Goal: Task Accomplishment & Management: Manage account settings

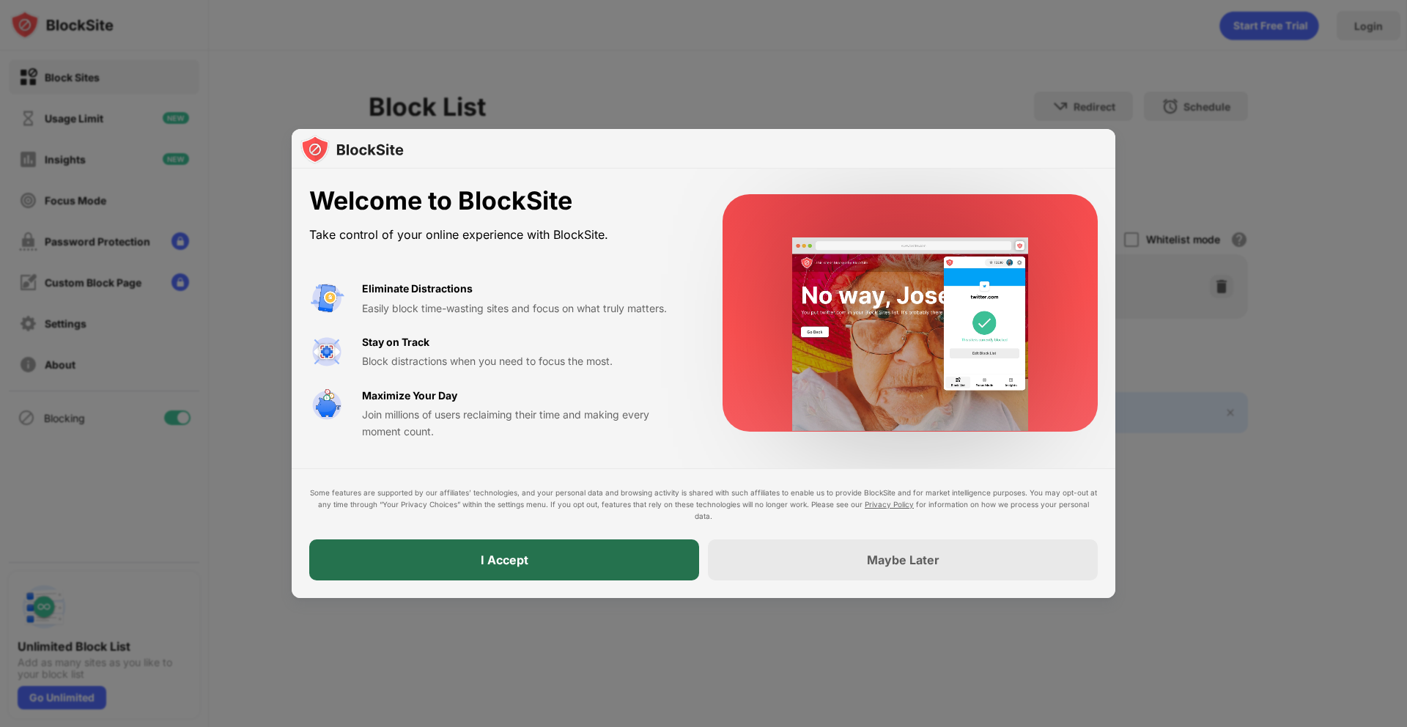
click at [601, 560] on div "I Accept" at bounding box center [504, 559] width 390 height 41
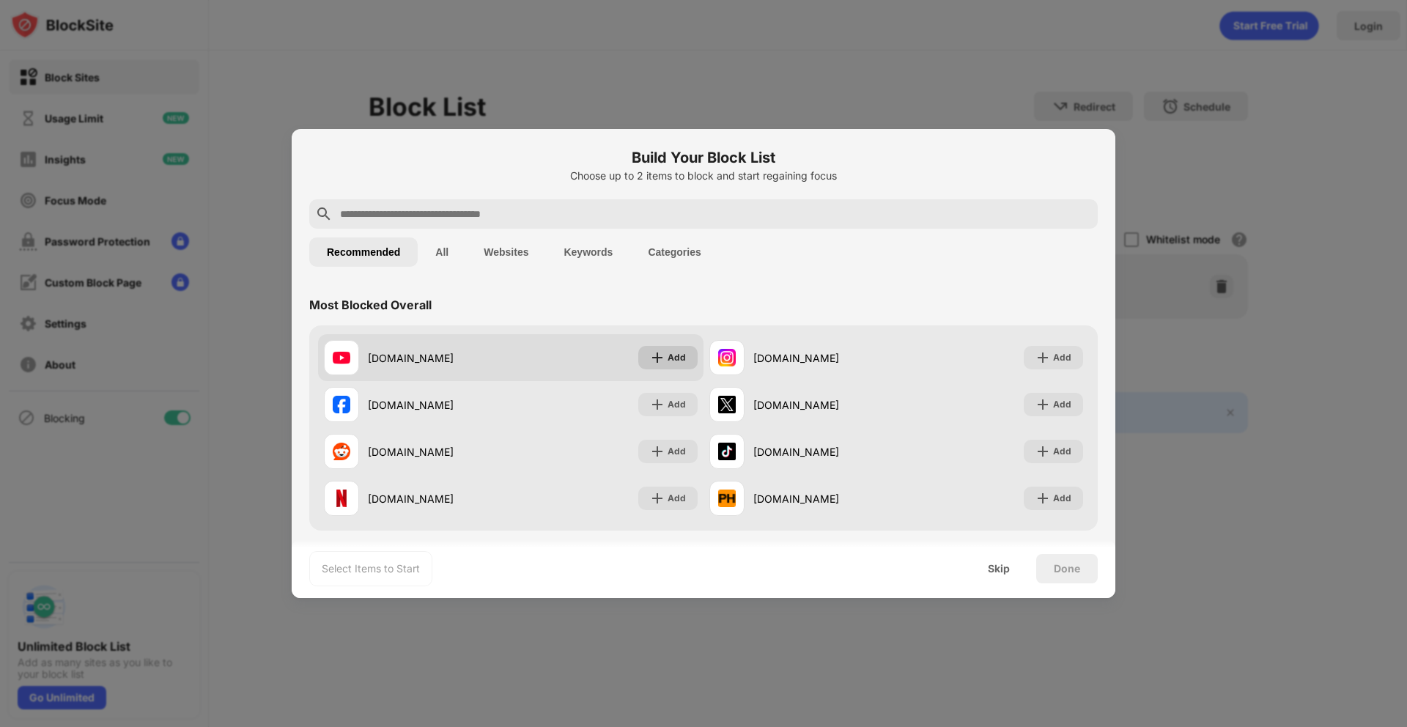
click at [674, 364] on div "Add" at bounding box center [677, 357] width 18 height 15
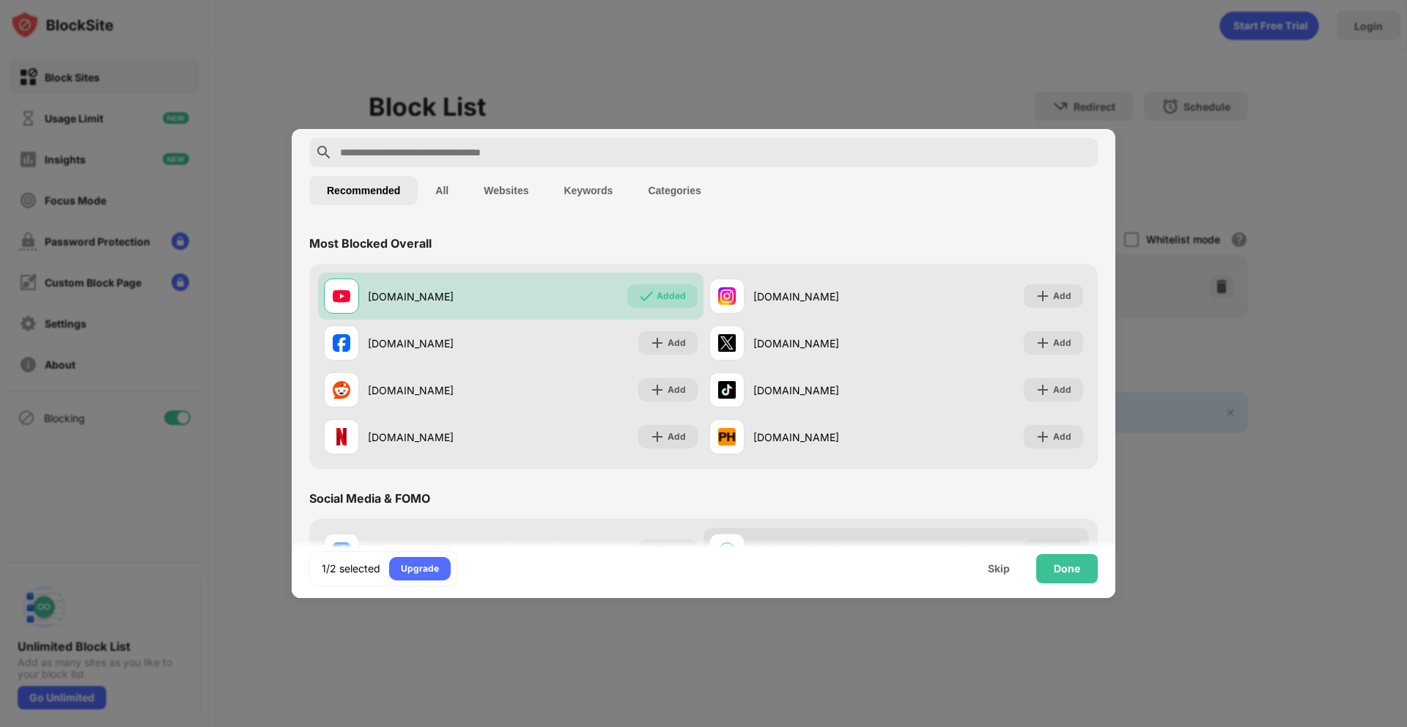
scroll to position [182, 0]
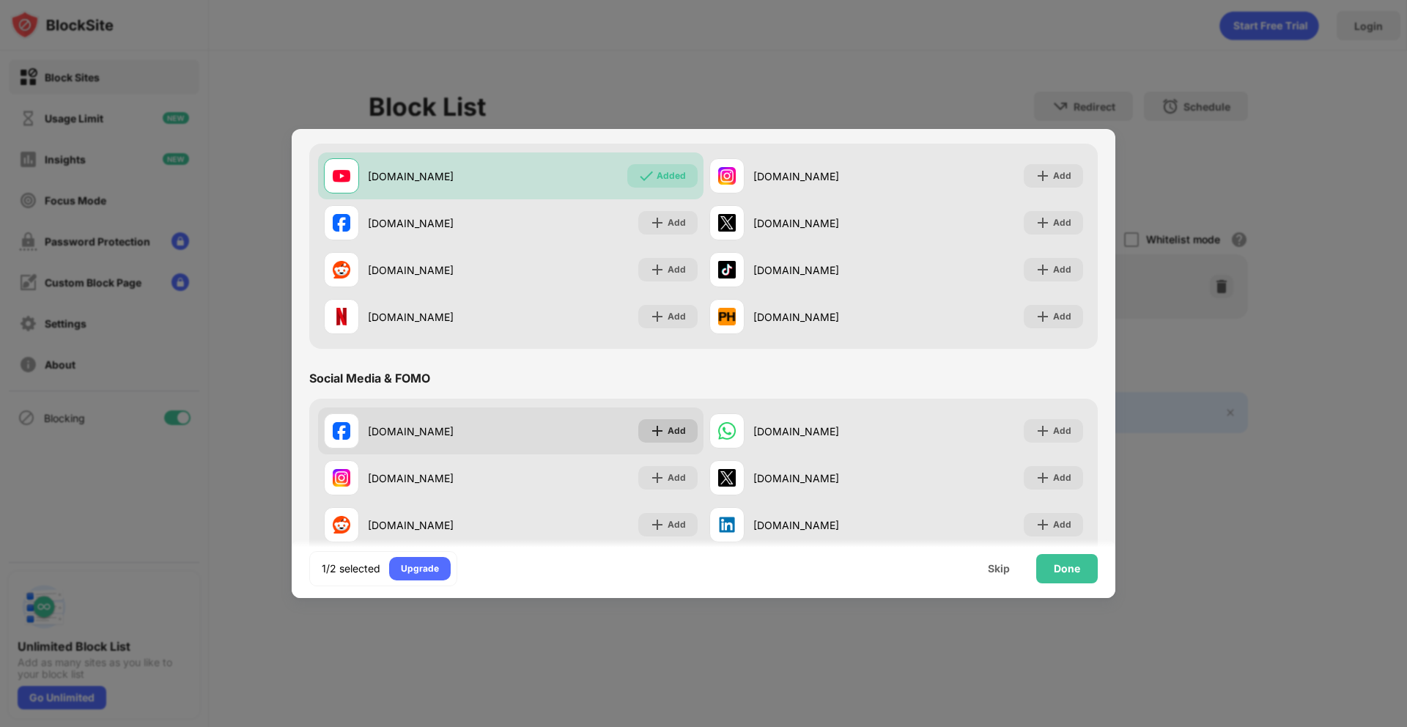
click at [688, 430] on div "Add" at bounding box center [667, 430] width 59 height 23
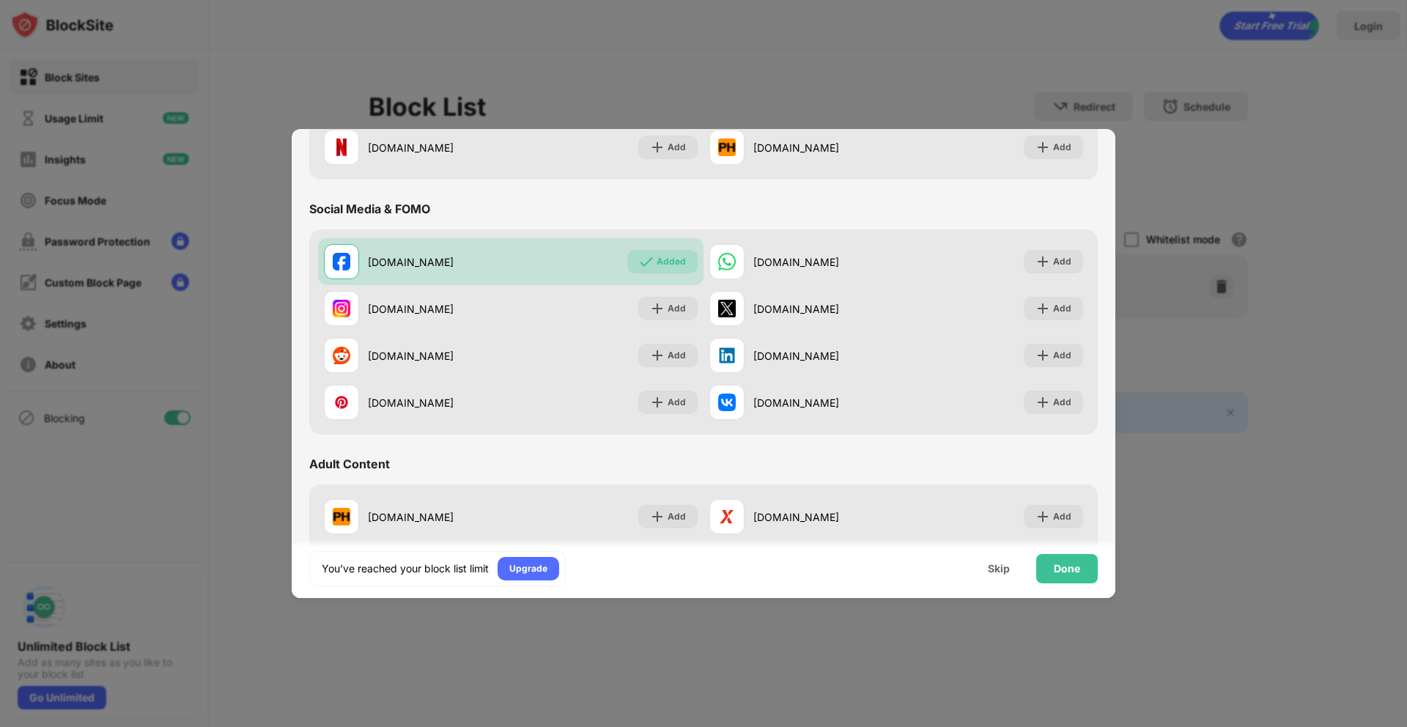
scroll to position [348, 0]
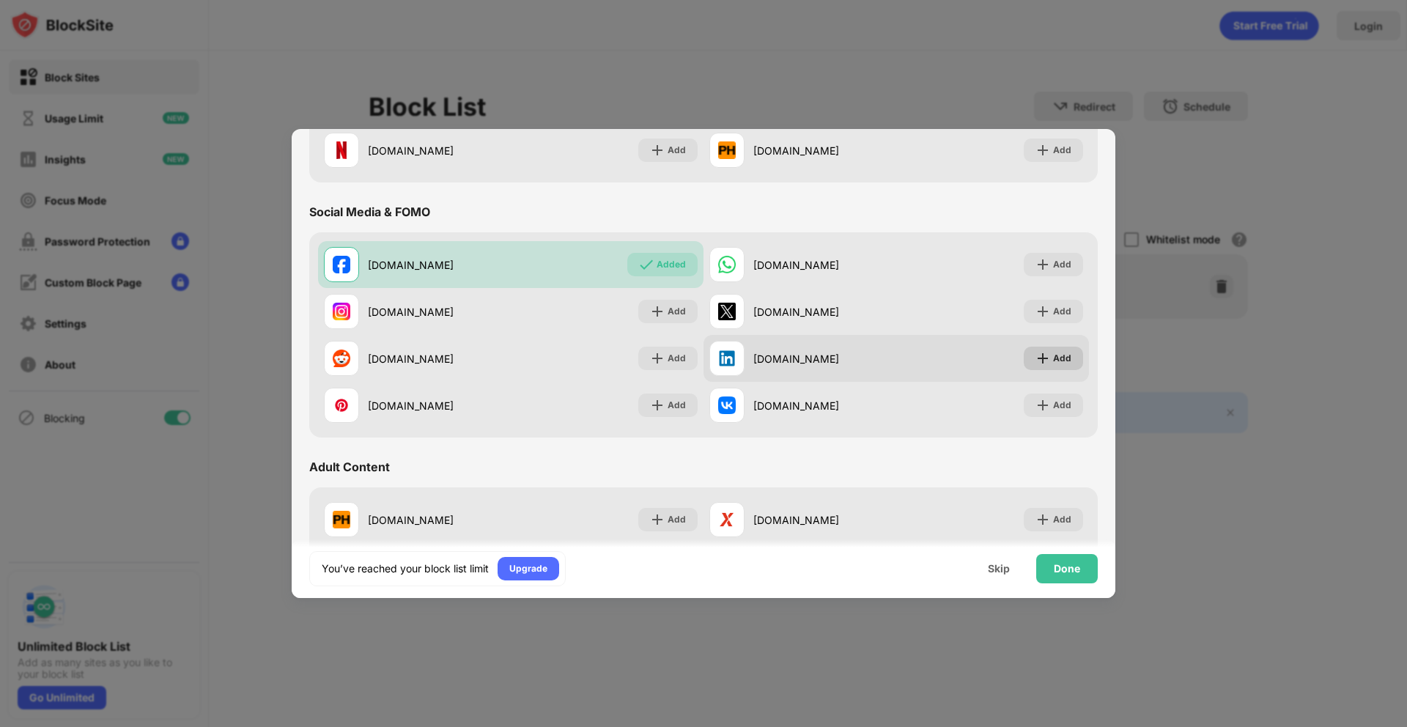
click at [1036, 361] on img at bounding box center [1043, 358] width 15 height 15
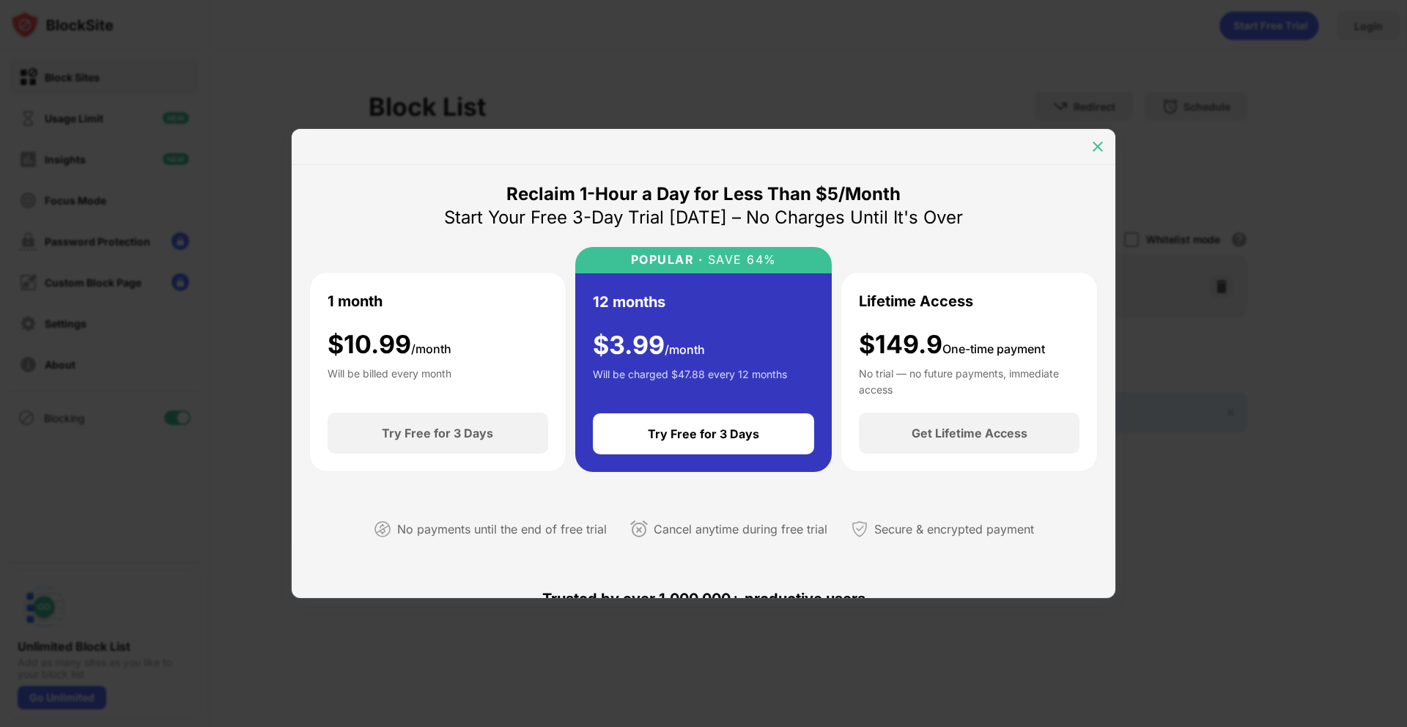
click at [1095, 144] on img at bounding box center [1098, 146] width 15 height 15
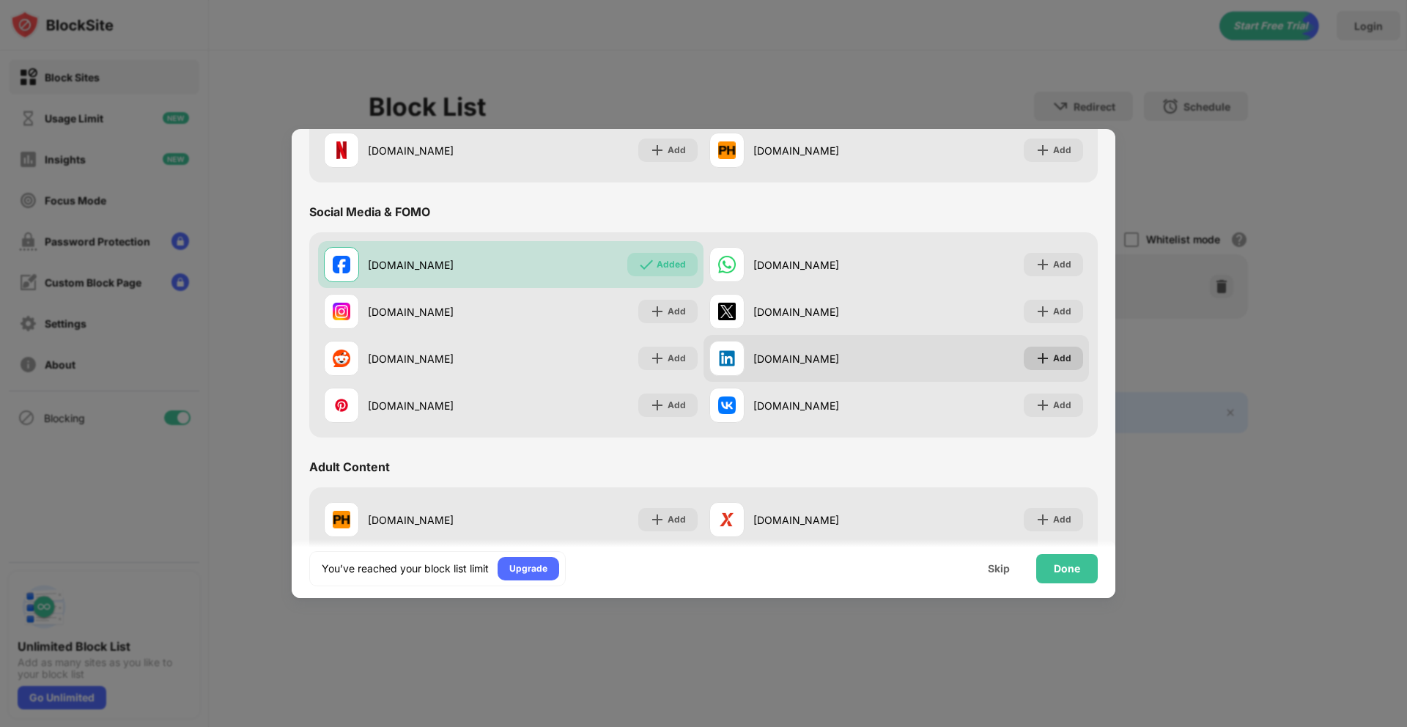
click at [1033, 368] on div "Add" at bounding box center [1053, 358] width 59 height 23
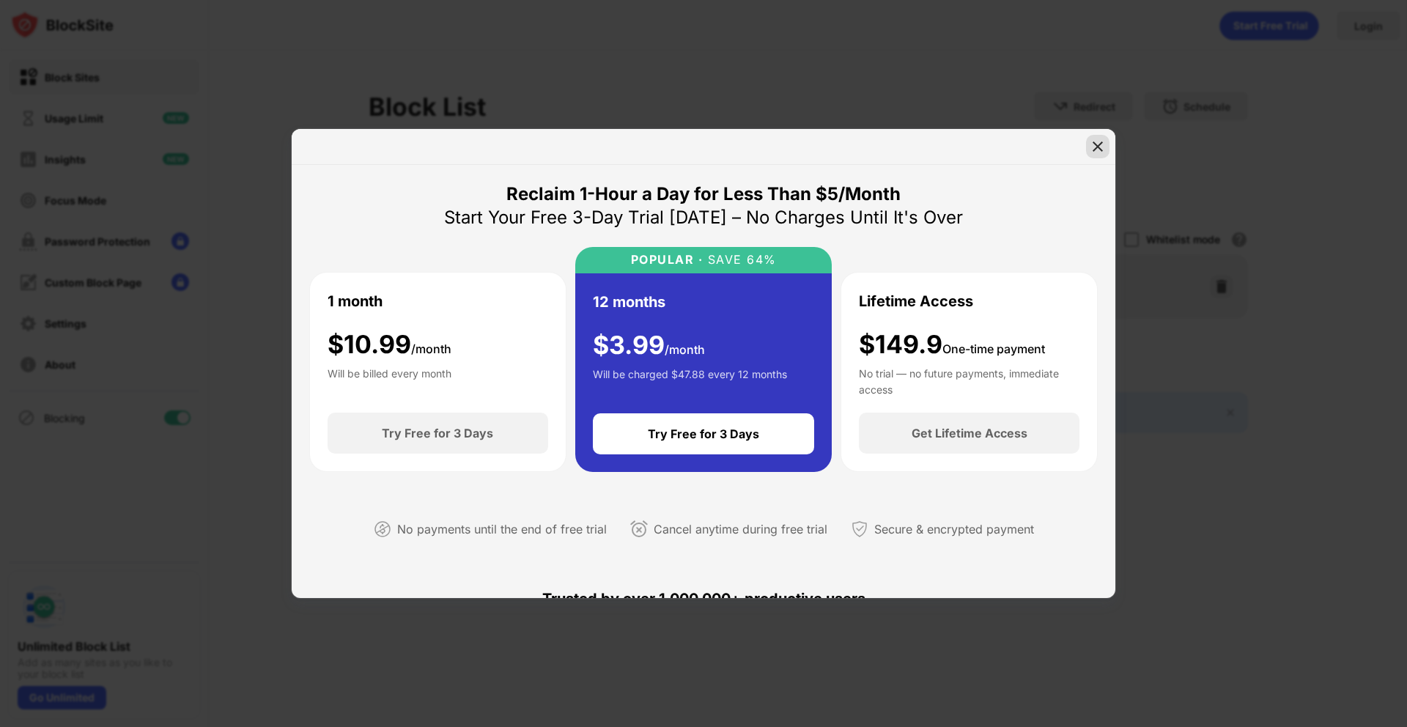
click at [1096, 146] on img at bounding box center [1098, 146] width 15 height 15
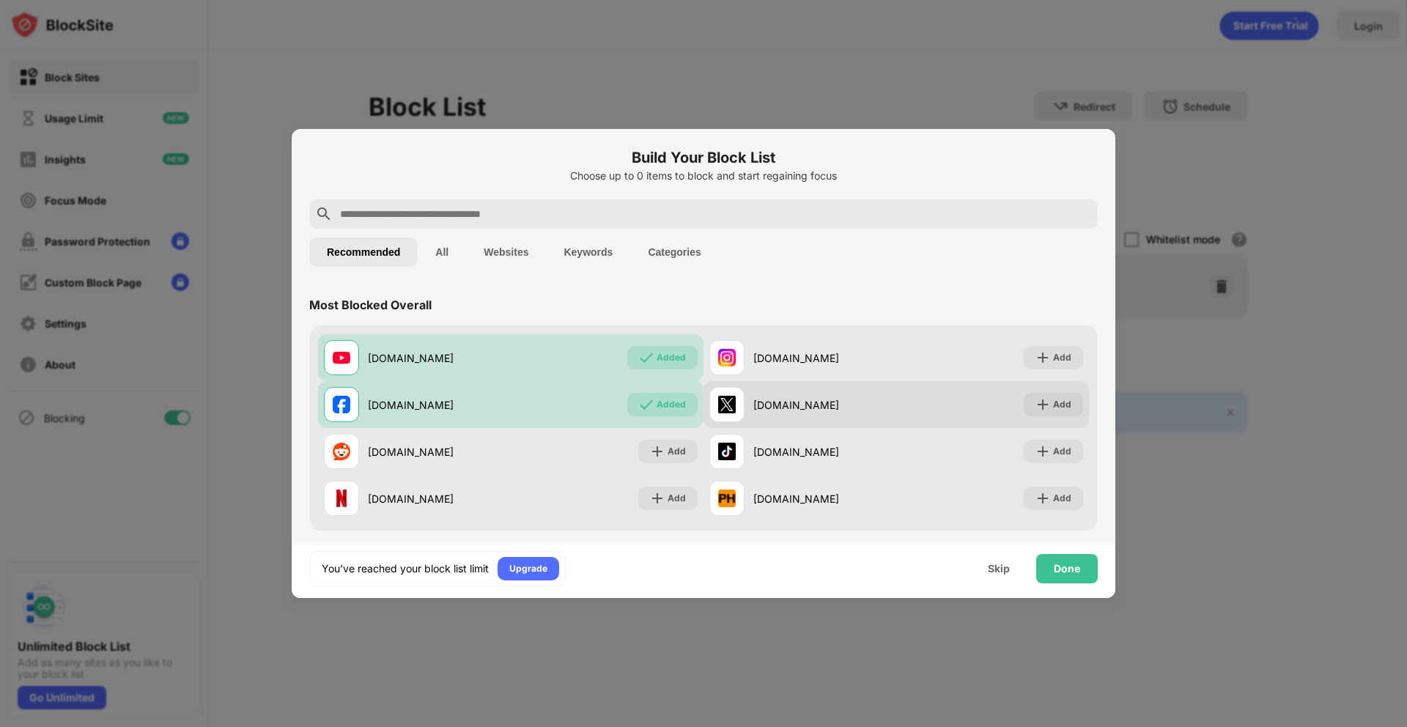
scroll to position [3, 0]
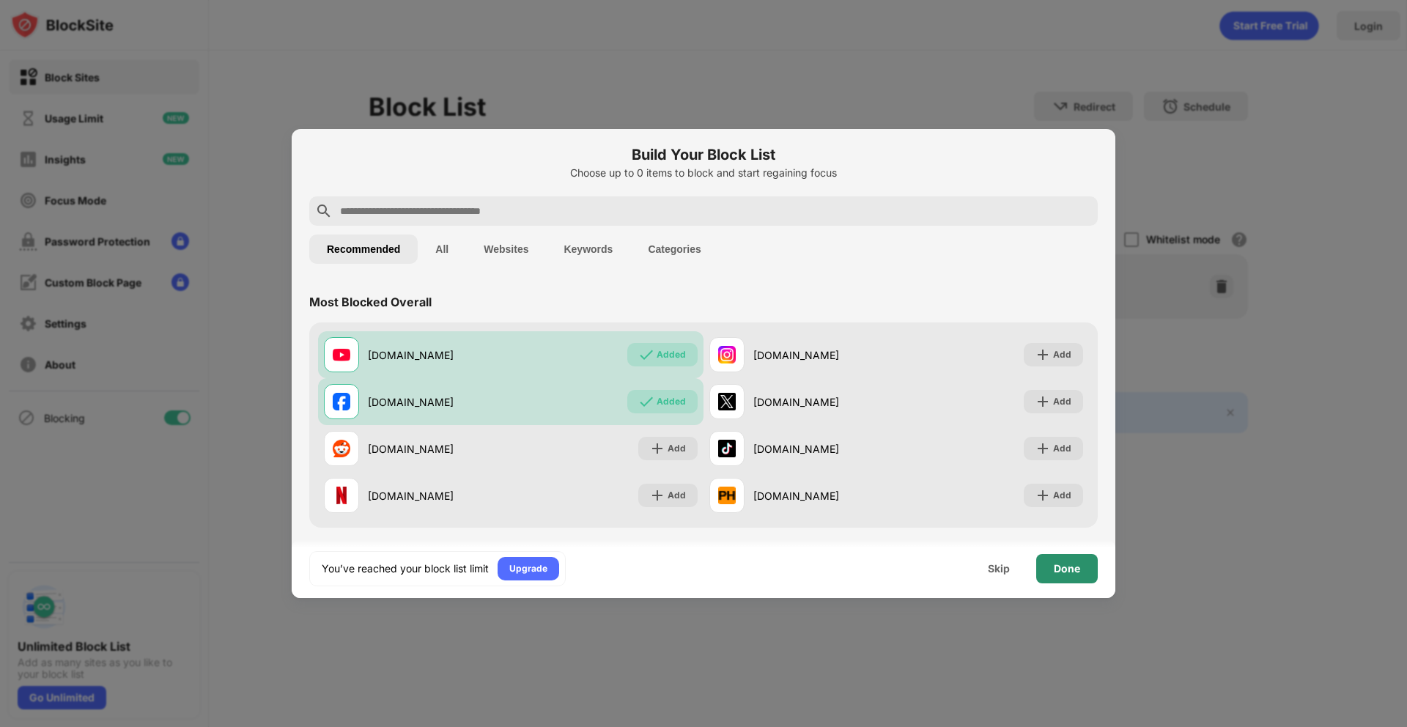
click at [1052, 578] on div "Done" at bounding box center [1067, 568] width 62 height 29
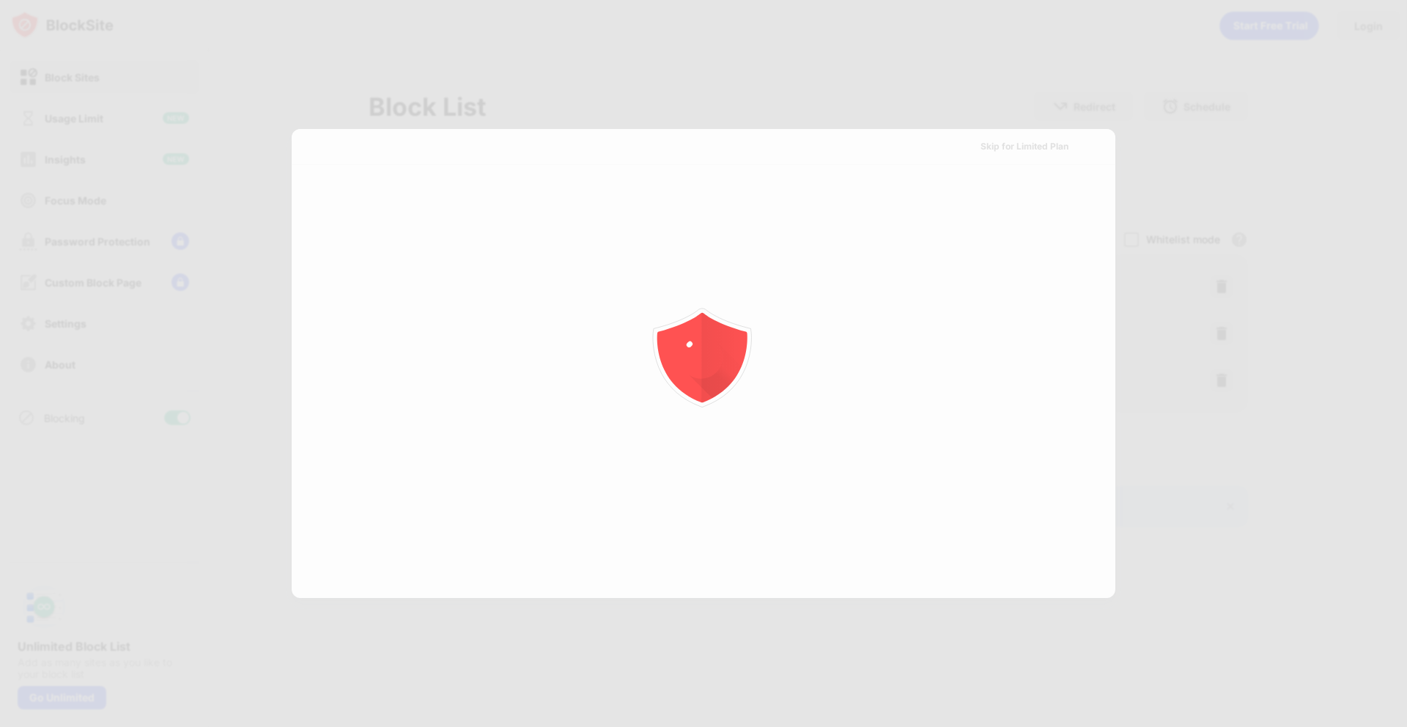
scroll to position [0, 0]
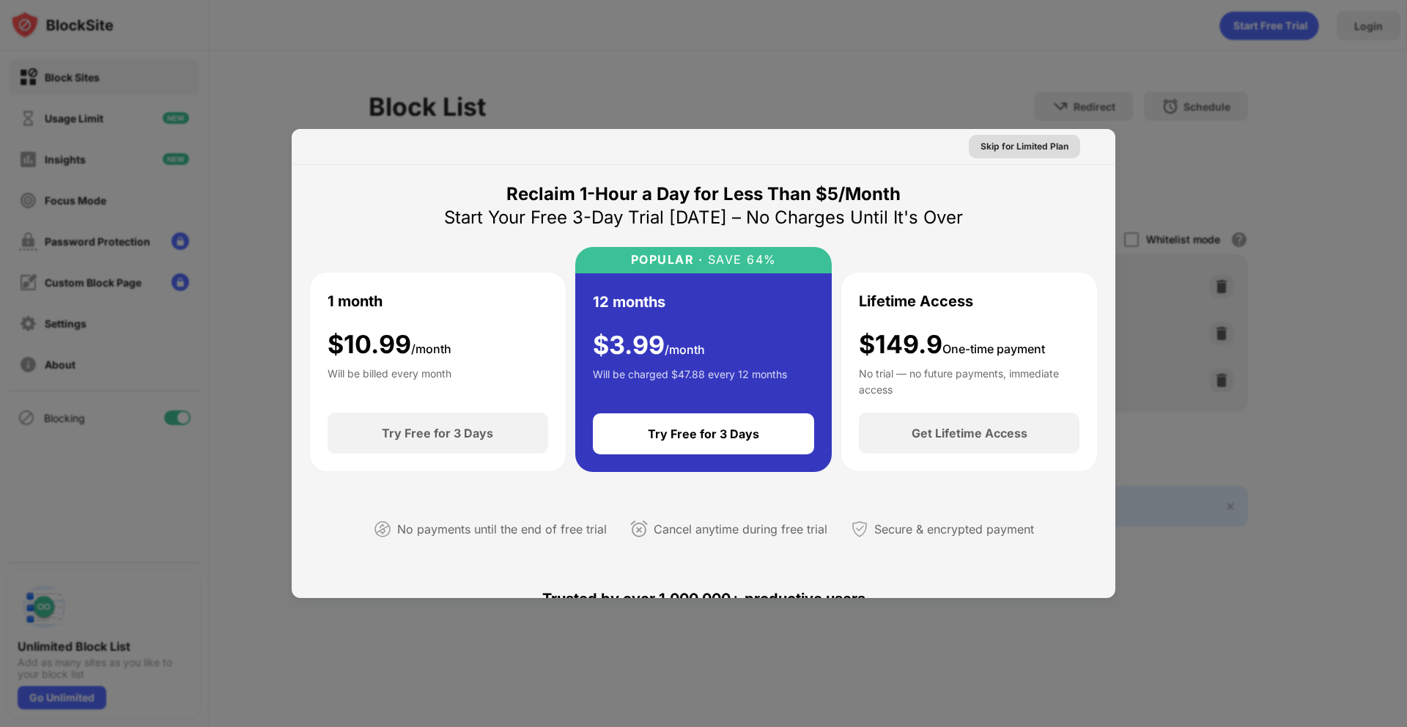
click at [1000, 149] on div "Skip for Limited Plan" at bounding box center [1025, 146] width 88 height 15
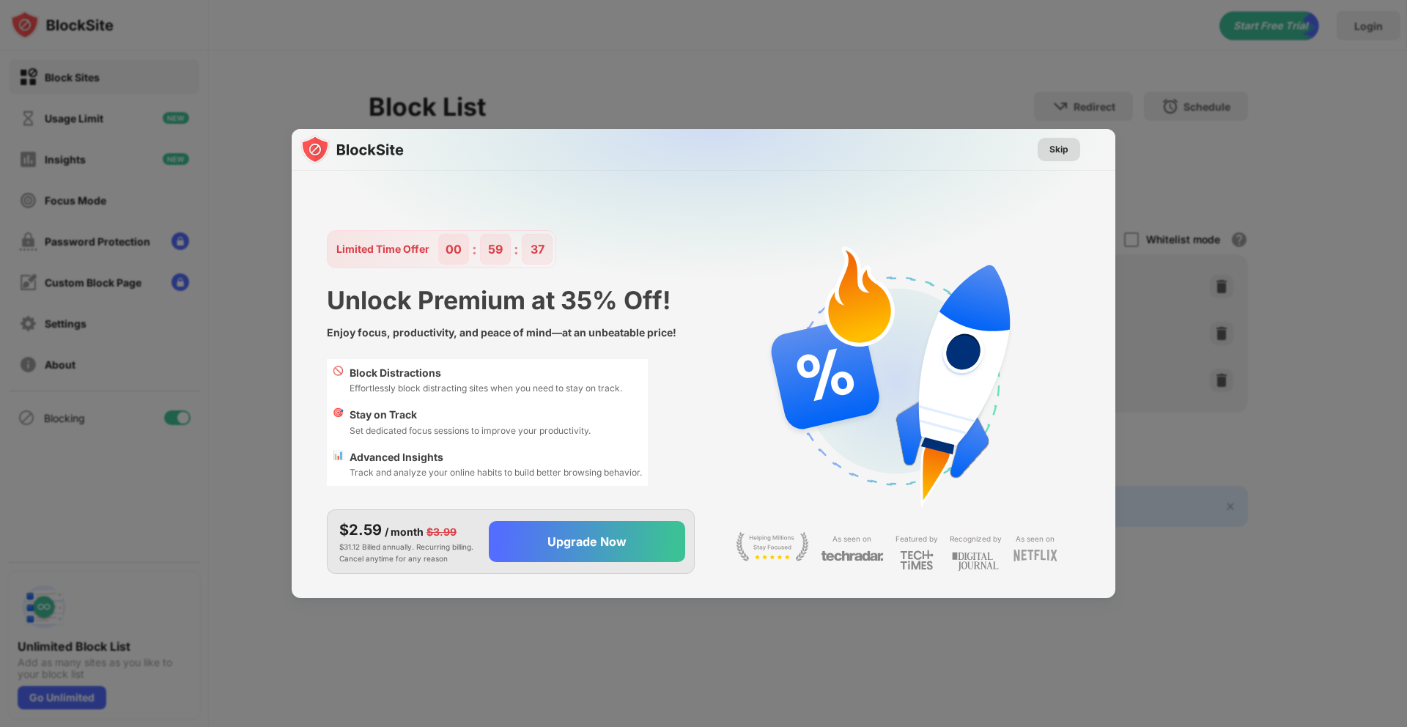
click at [1055, 150] on div "Skip" at bounding box center [1059, 149] width 19 height 15
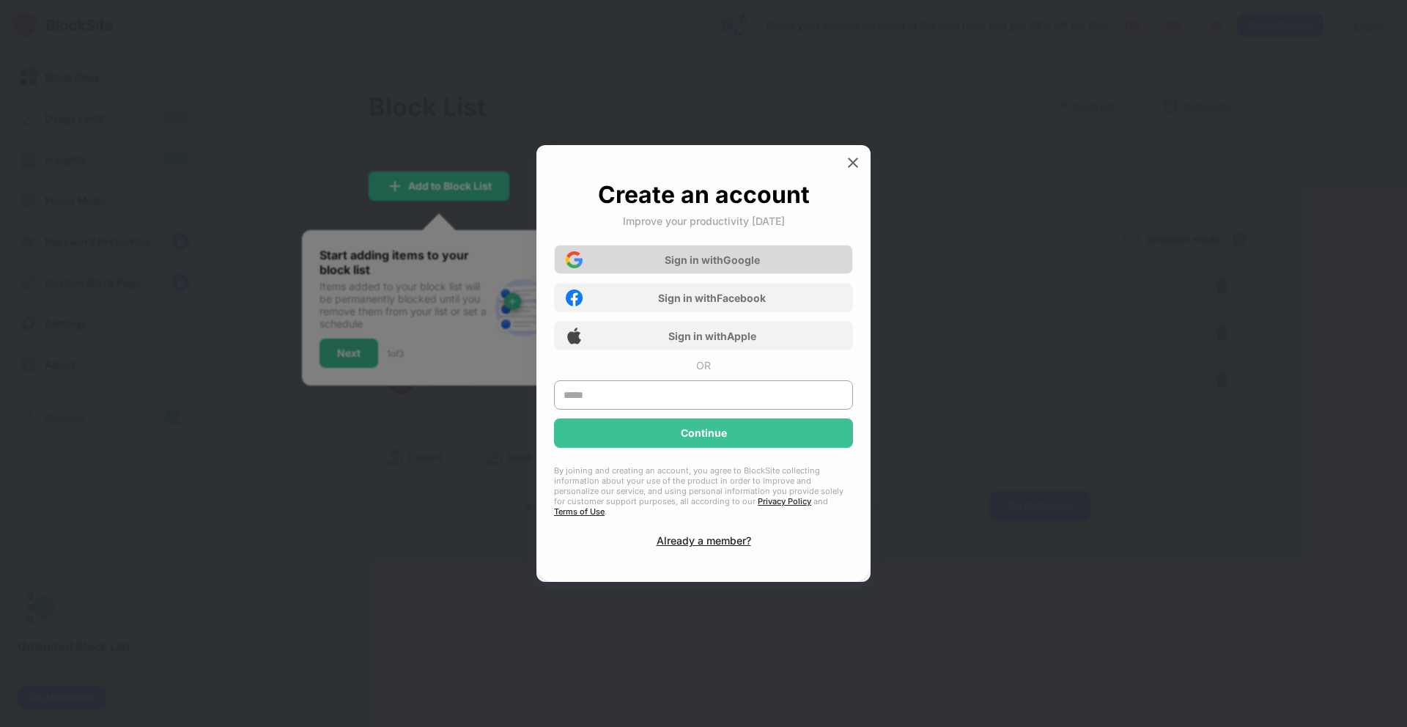
click at [776, 271] on div "Sign in with Google" at bounding box center [703, 259] width 299 height 29
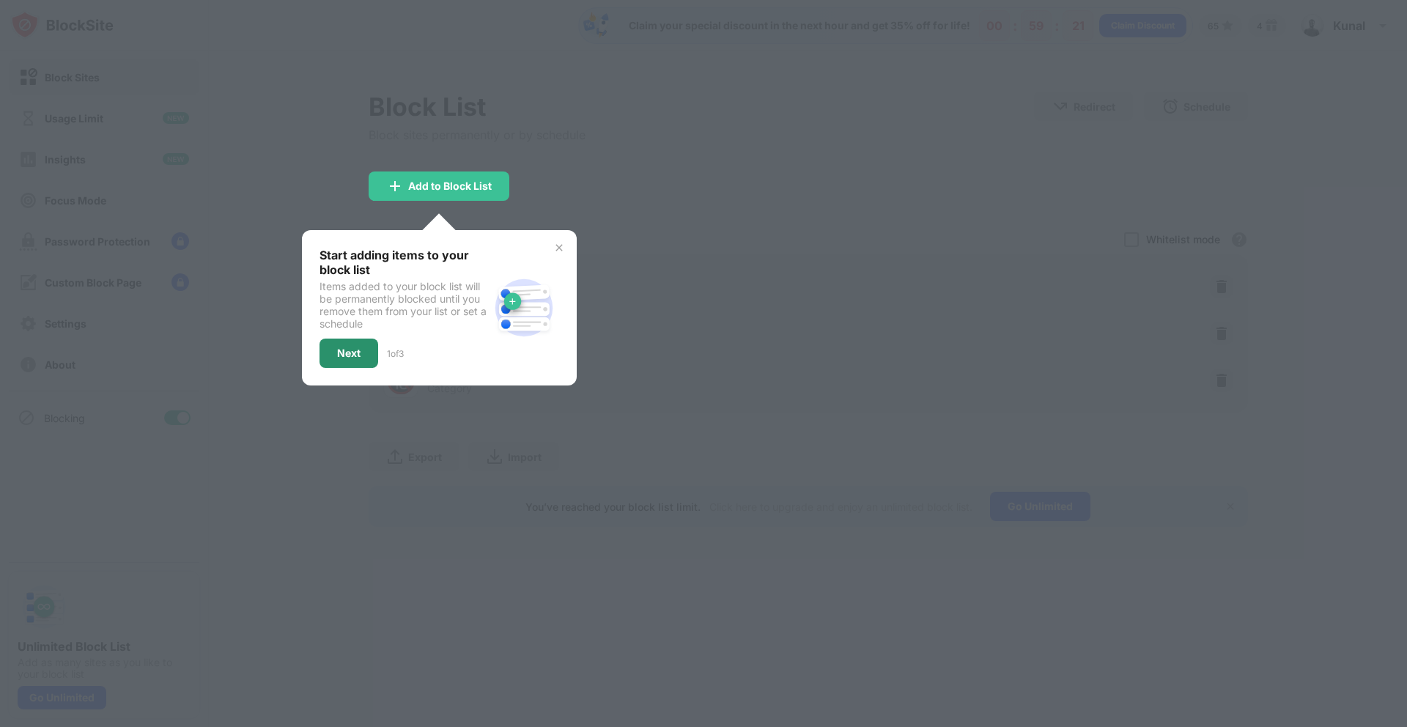
click at [350, 358] on div "Next" at bounding box center [348, 353] width 23 height 12
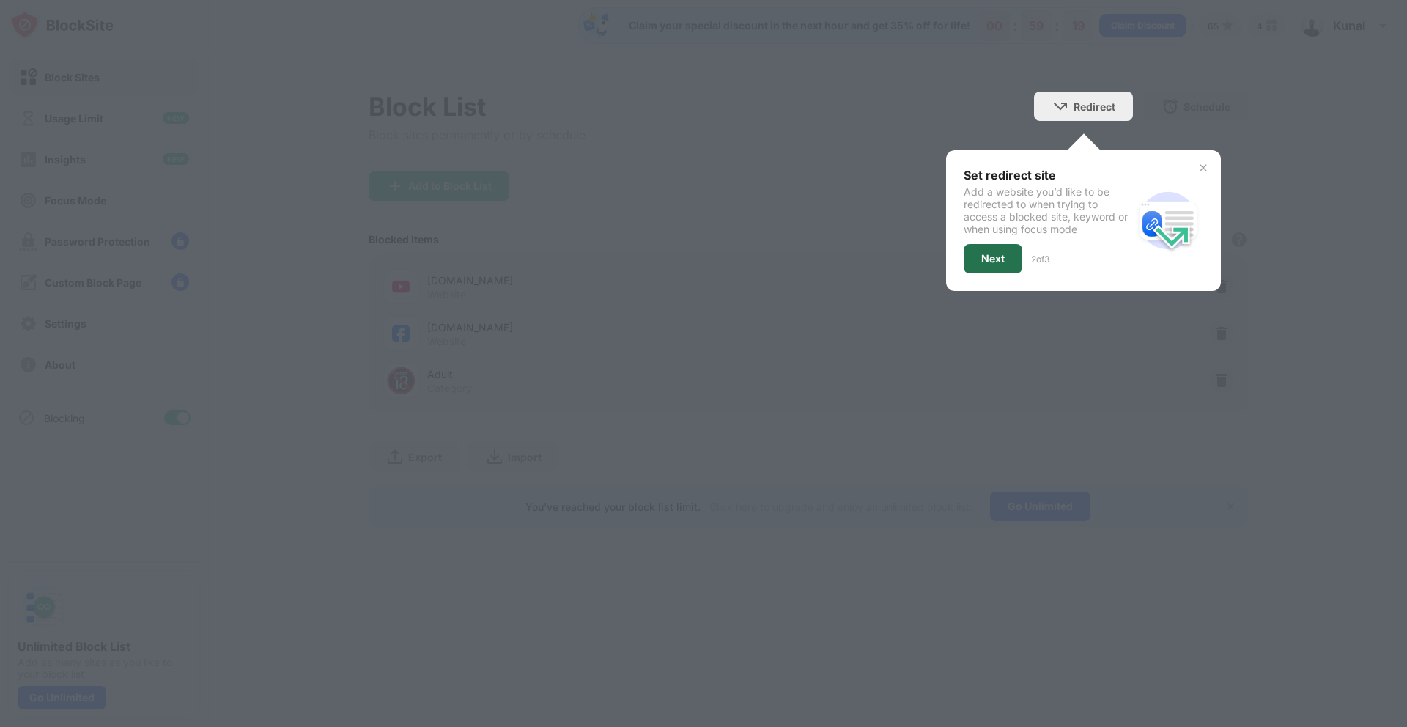
click at [987, 261] on div "Next" at bounding box center [992, 259] width 23 height 12
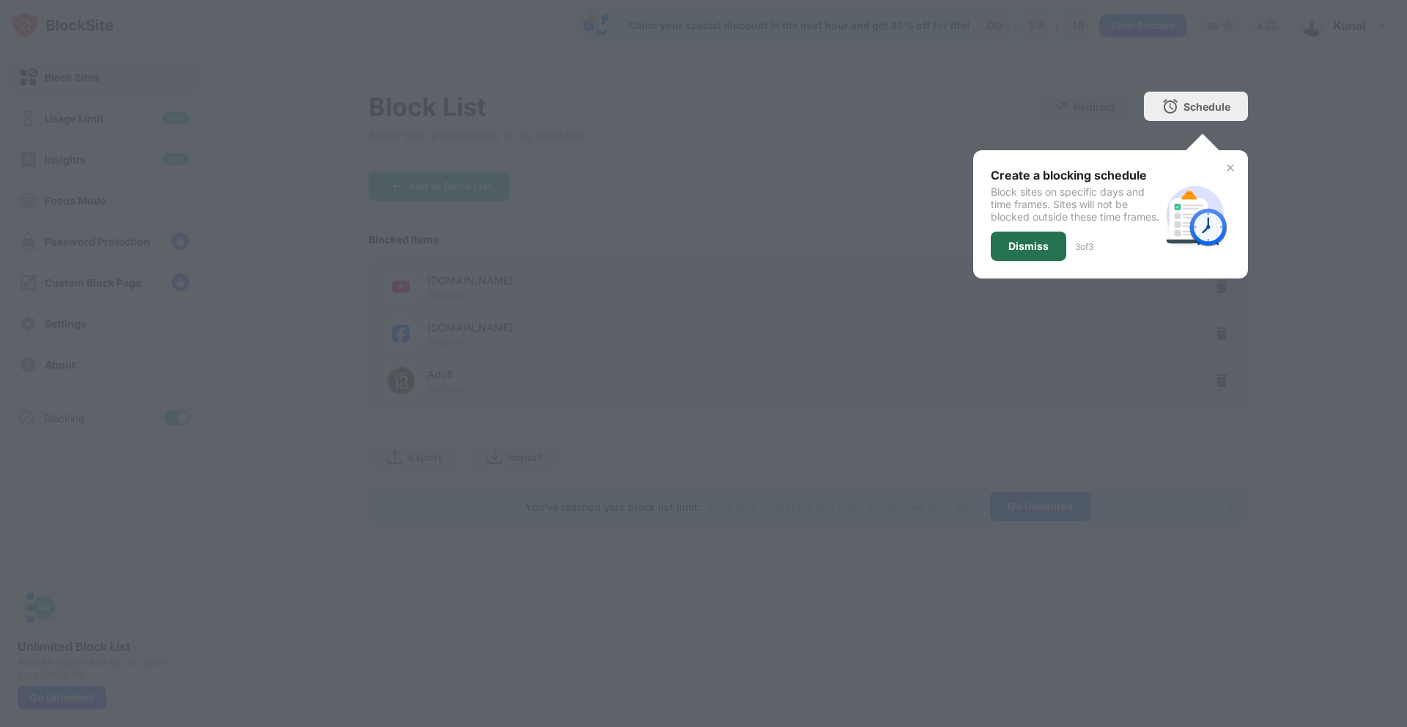
click at [1045, 252] on div "Dismiss" at bounding box center [1029, 246] width 40 height 12
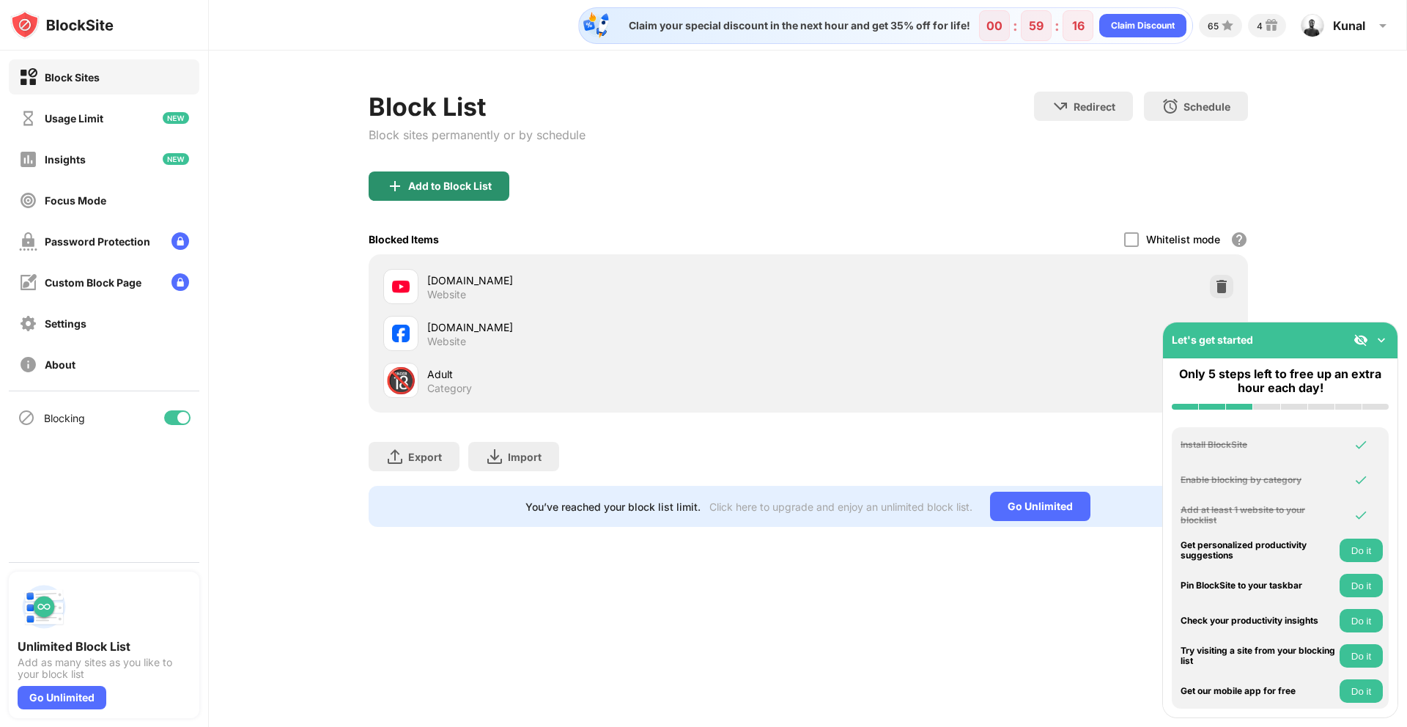
click at [471, 180] on div "Add to Block List" at bounding box center [450, 186] width 84 height 12
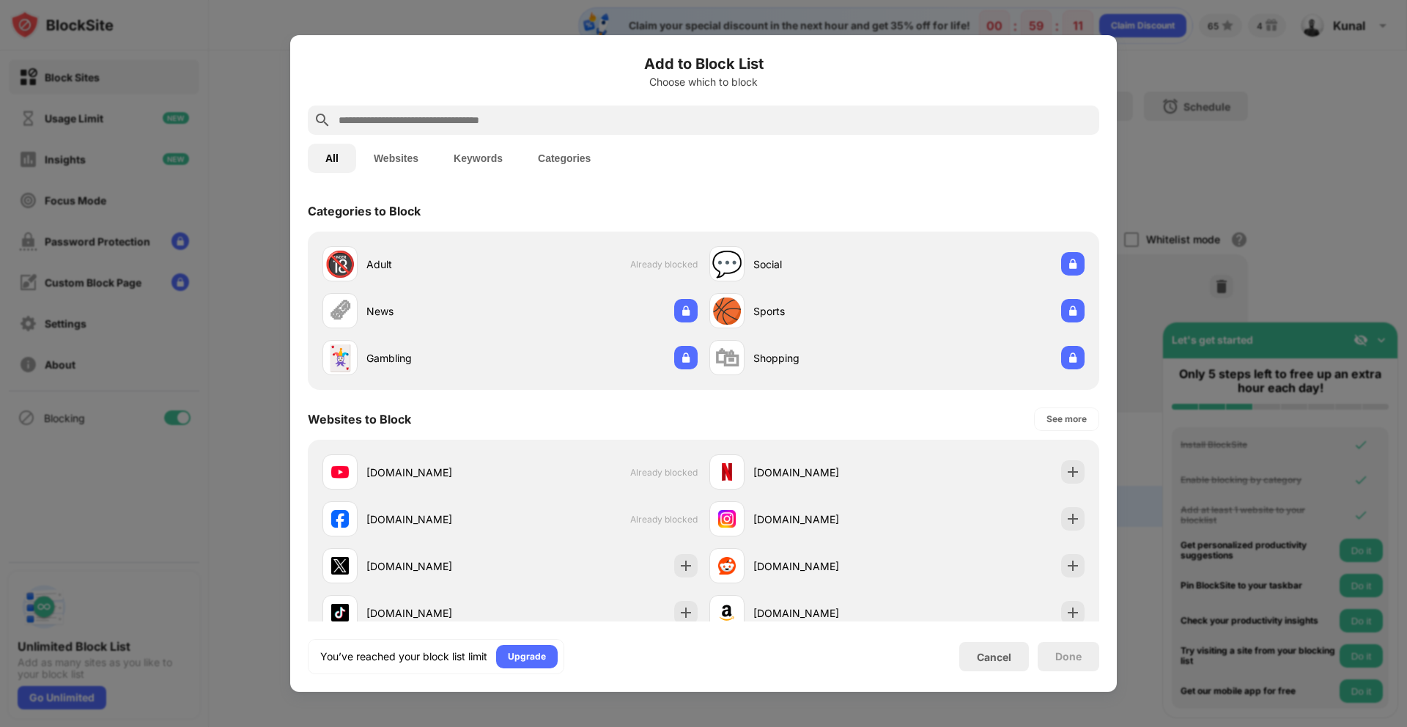
click at [403, 161] on button "Websites" at bounding box center [396, 158] width 80 height 29
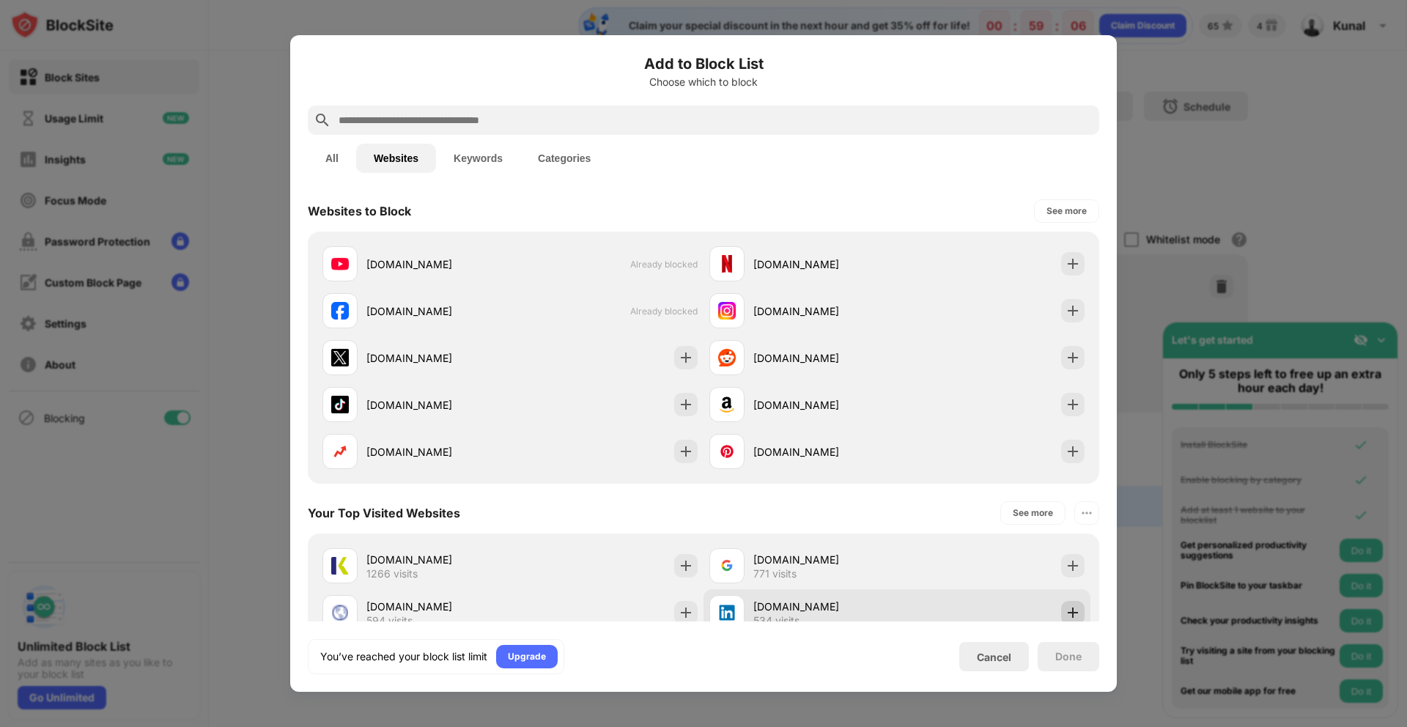
click at [1066, 607] on img at bounding box center [1073, 612] width 15 height 15
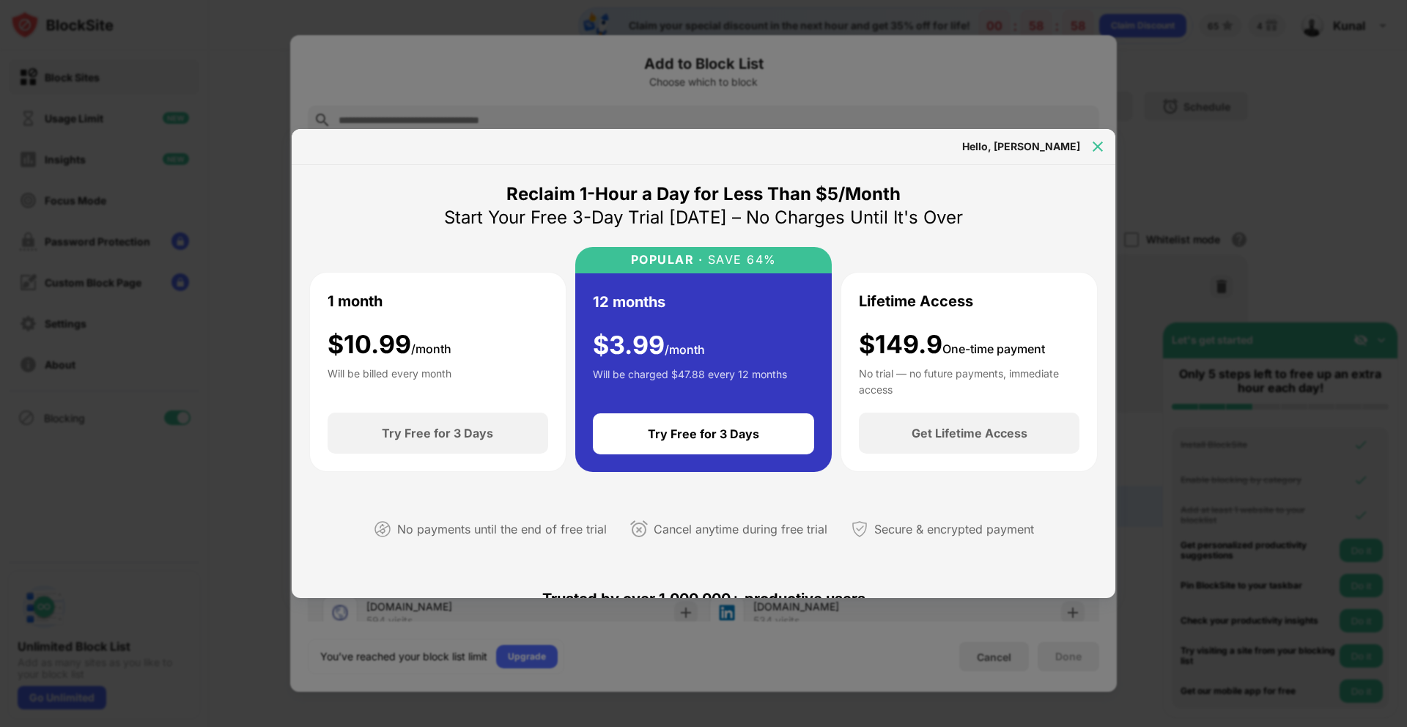
click at [1104, 142] on img at bounding box center [1098, 146] width 15 height 15
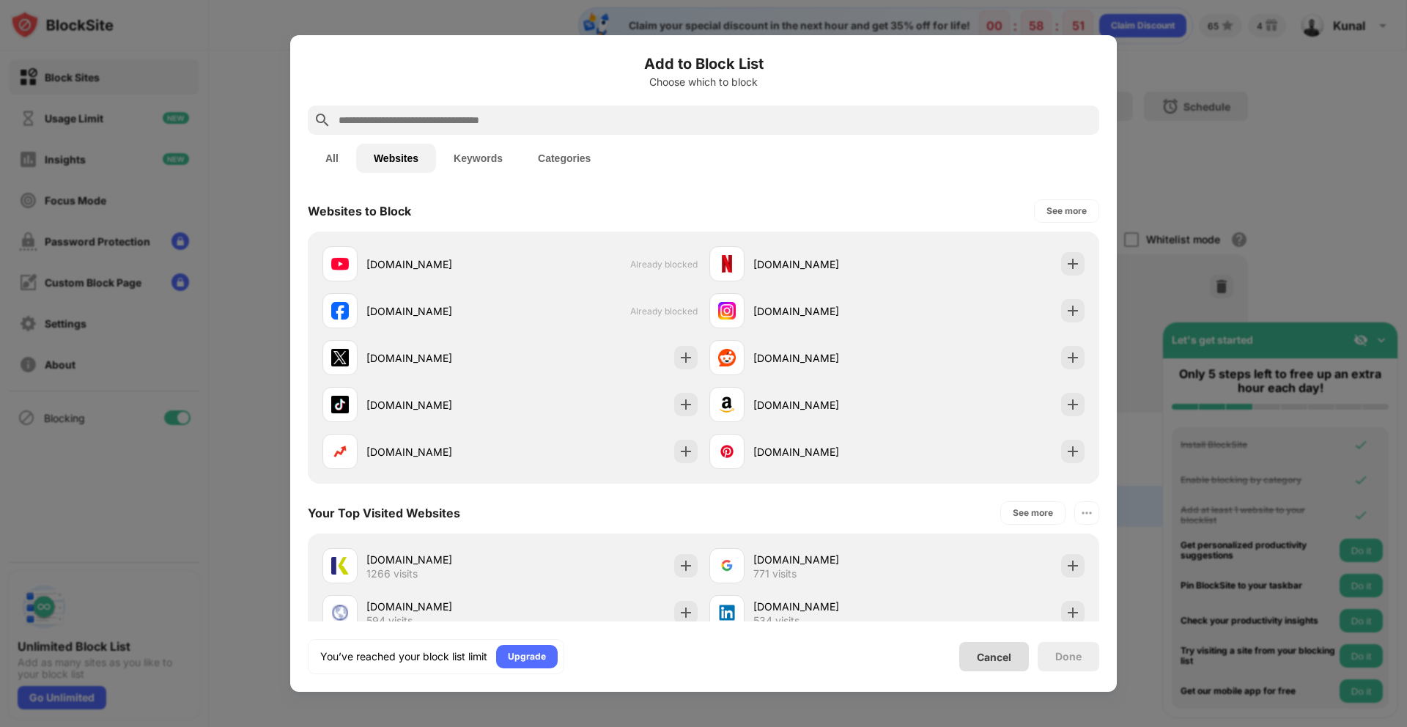
click at [1007, 662] on div "Cancel" at bounding box center [994, 657] width 34 height 12
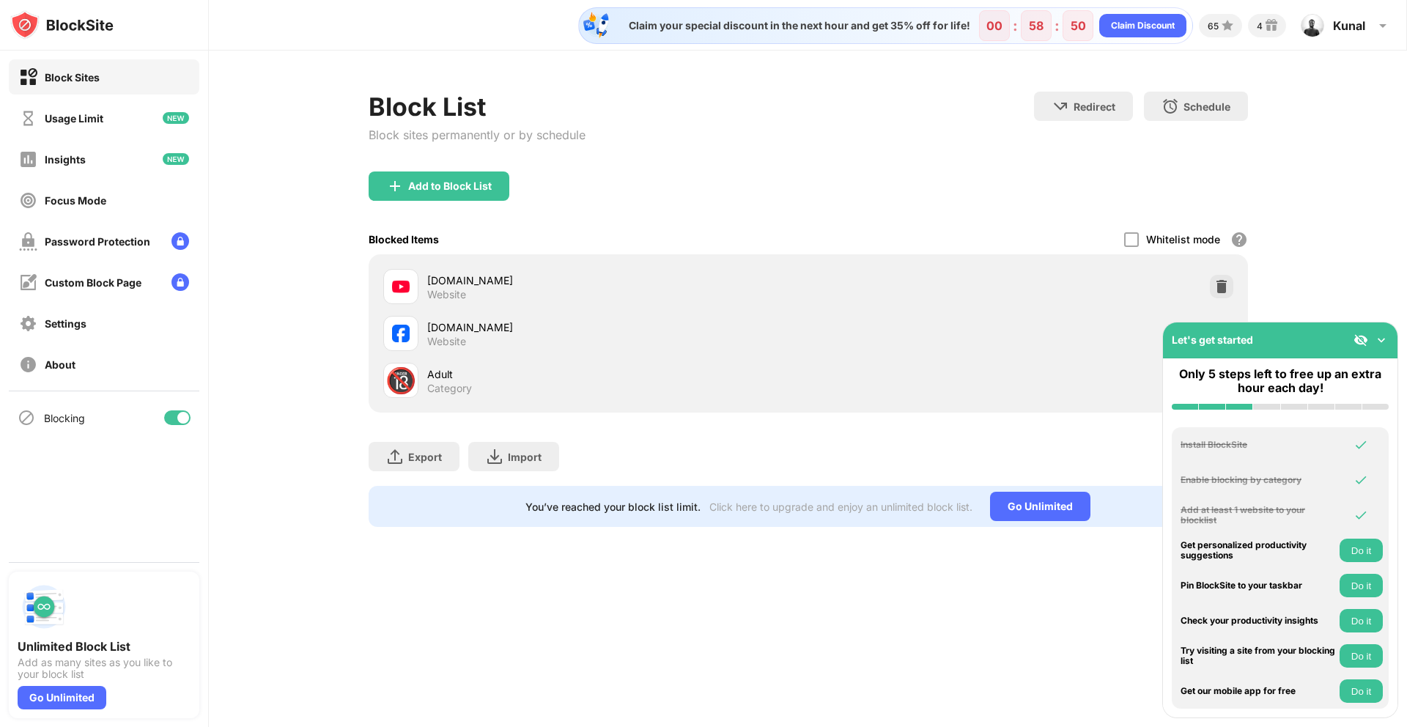
click at [476, 403] on div "🔞 Adult Category" at bounding box center [808, 380] width 862 height 47
click at [449, 391] on div "Category" at bounding box center [449, 388] width 45 height 13
click at [507, 376] on div "Adult" at bounding box center [617, 373] width 381 height 15
click at [445, 180] on div "Add to Block List" at bounding box center [450, 186] width 84 height 12
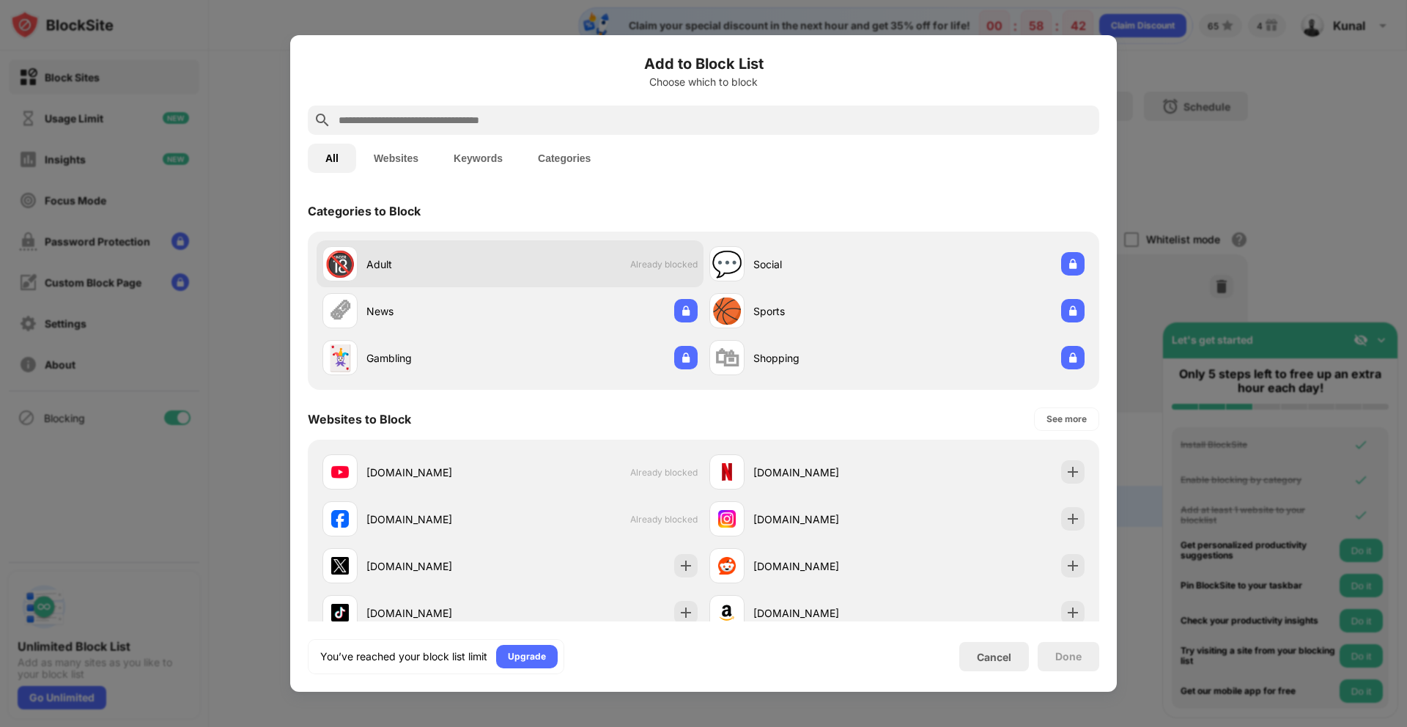
click at [646, 269] on div "🔞 Adult Already blocked" at bounding box center [510, 263] width 387 height 47
click at [619, 269] on div "🔞 Adult Already blocked" at bounding box center [510, 263] width 387 height 47
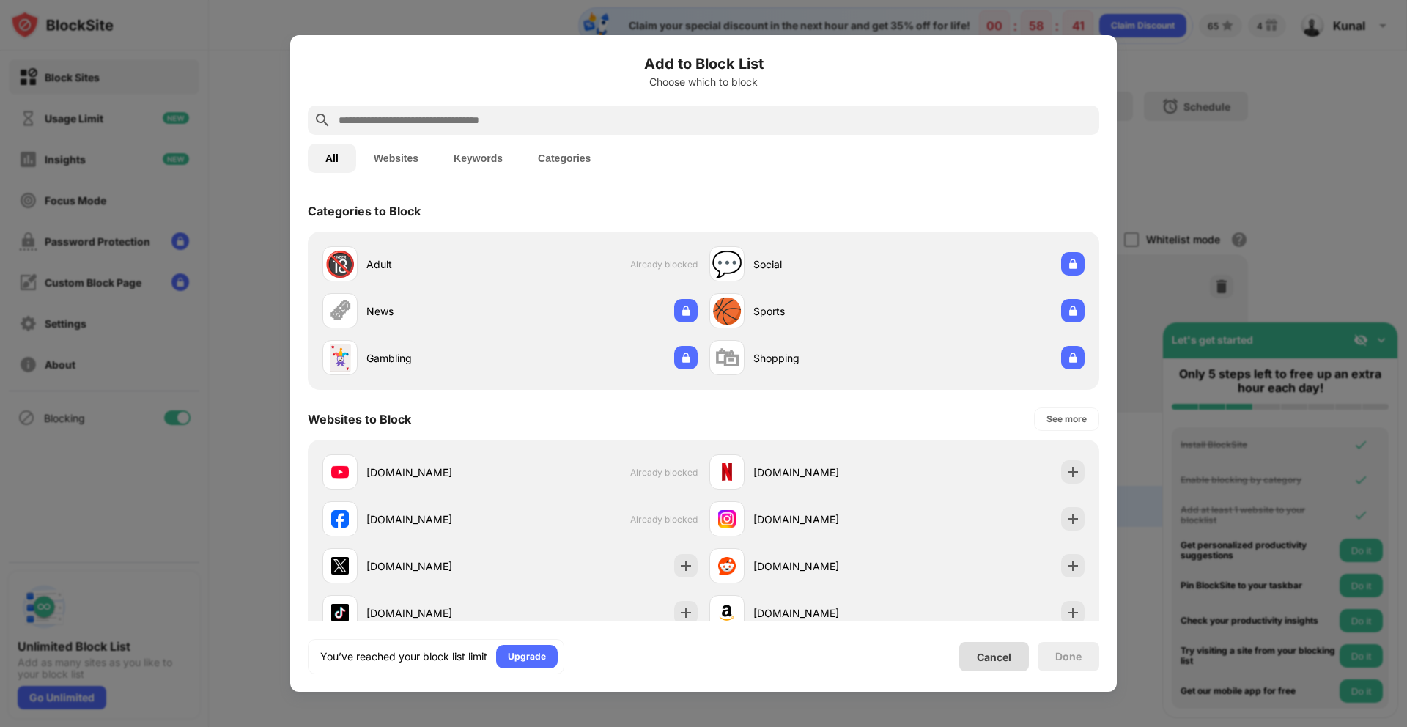
click at [996, 663] on div "Cancel" at bounding box center [994, 656] width 70 height 29
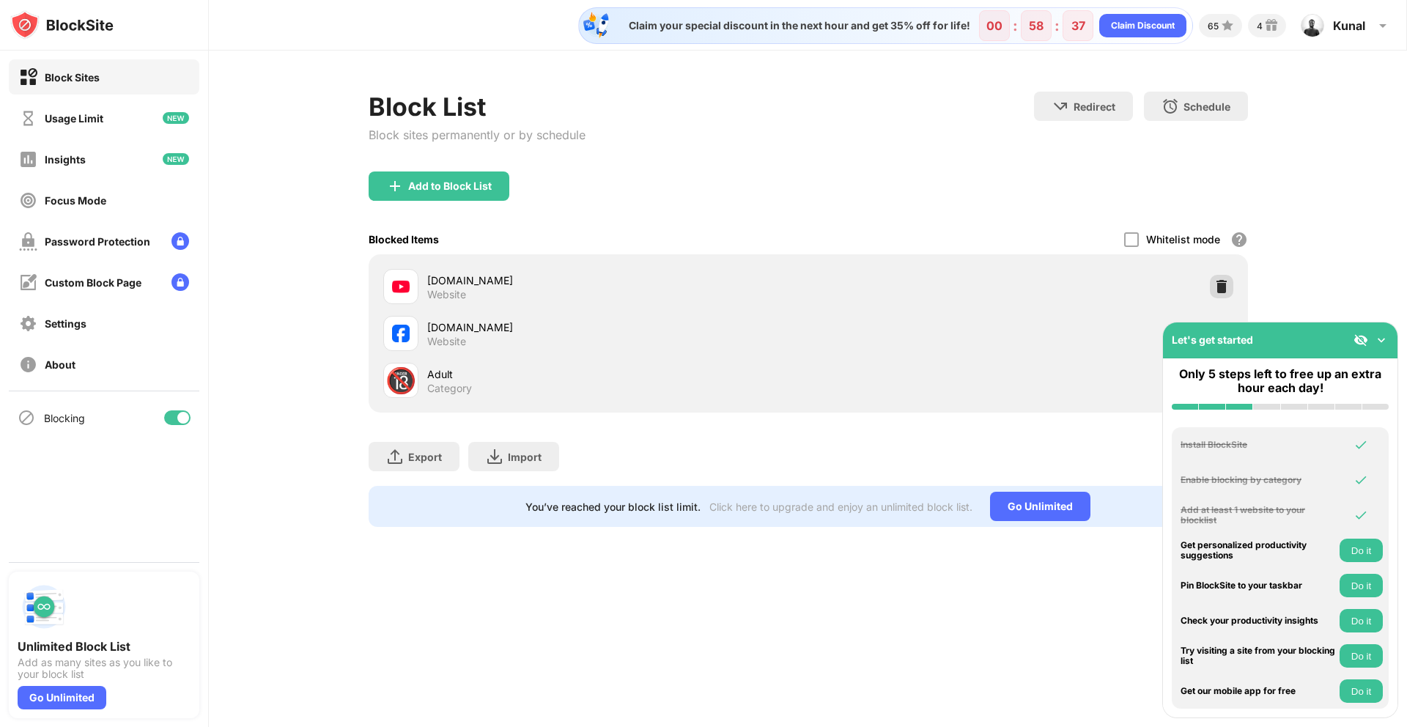
click at [1228, 285] on div at bounding box center [1221, 286] width 23 height 23
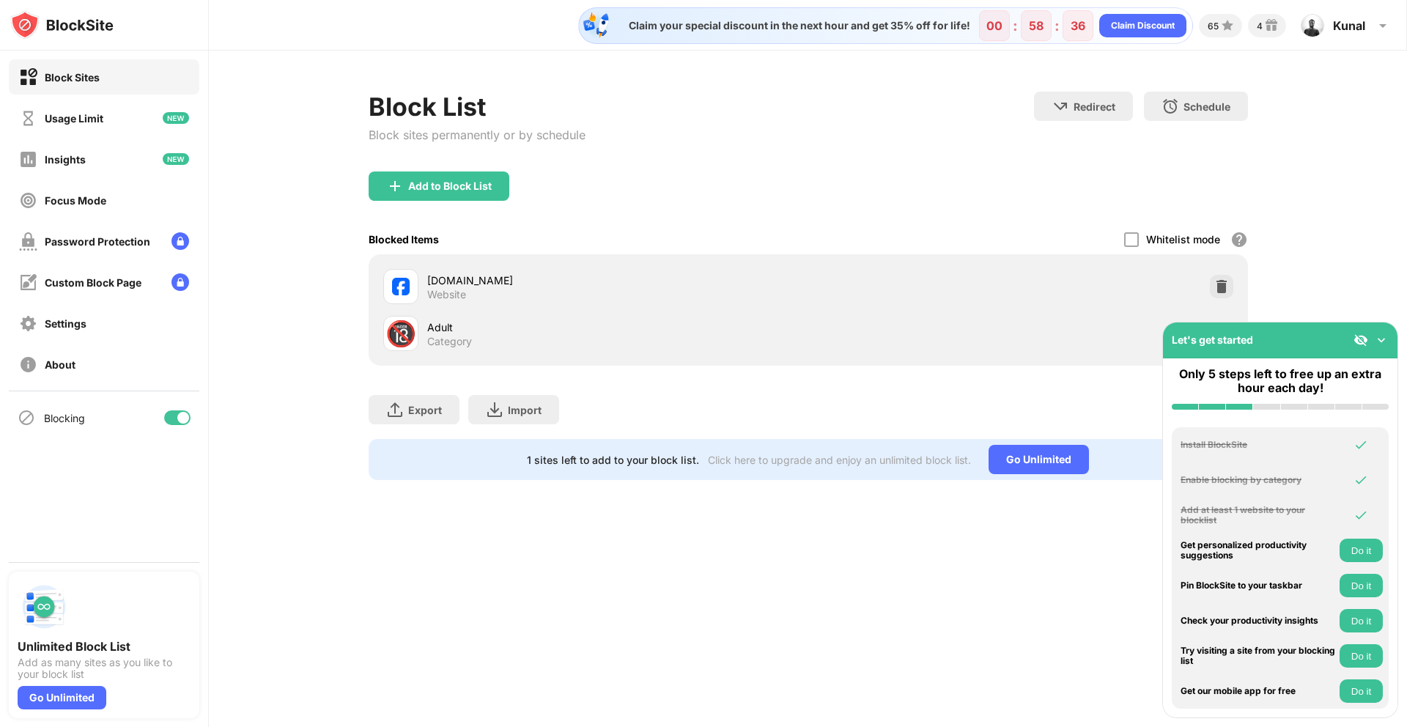
click at [1385, 339] on img at bounding box center [1381, 340] width 15 height 15
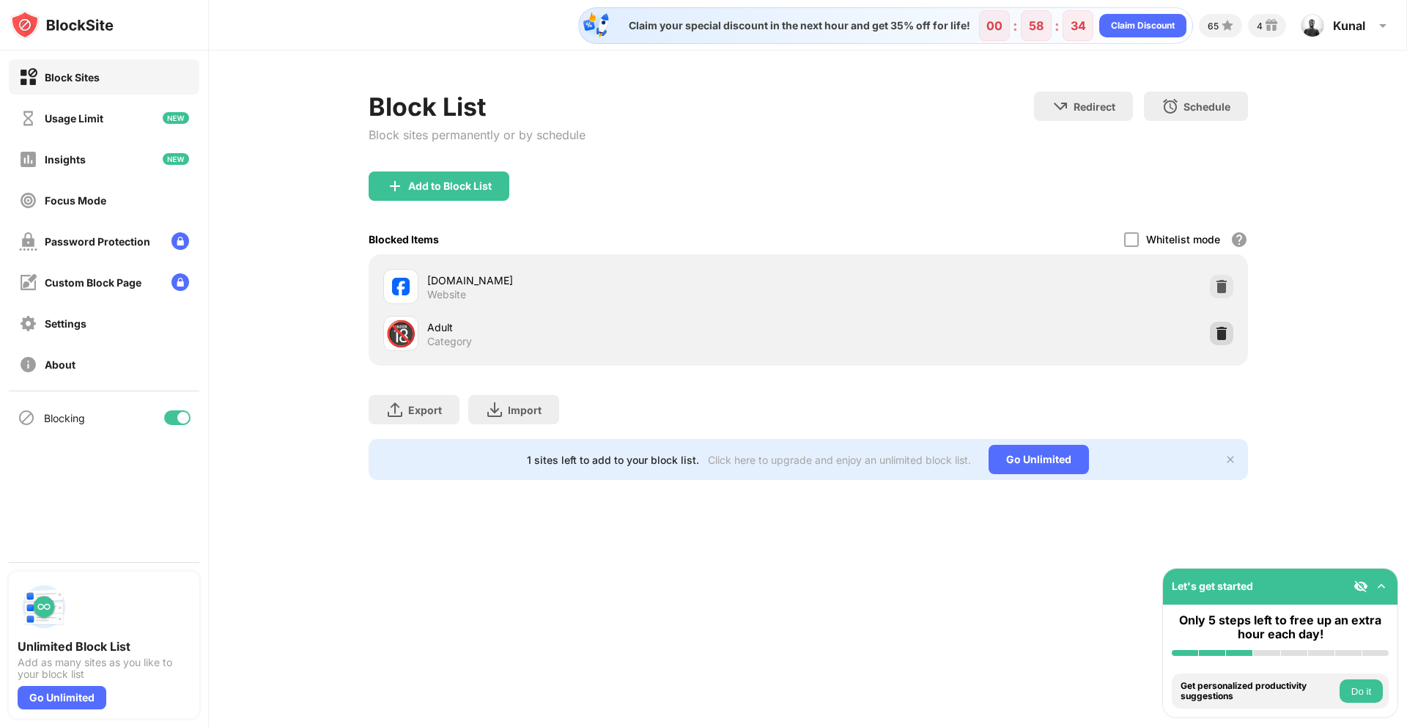
click at [1225, 338] on img at bounding box center [1221, 333] width 15 height 15
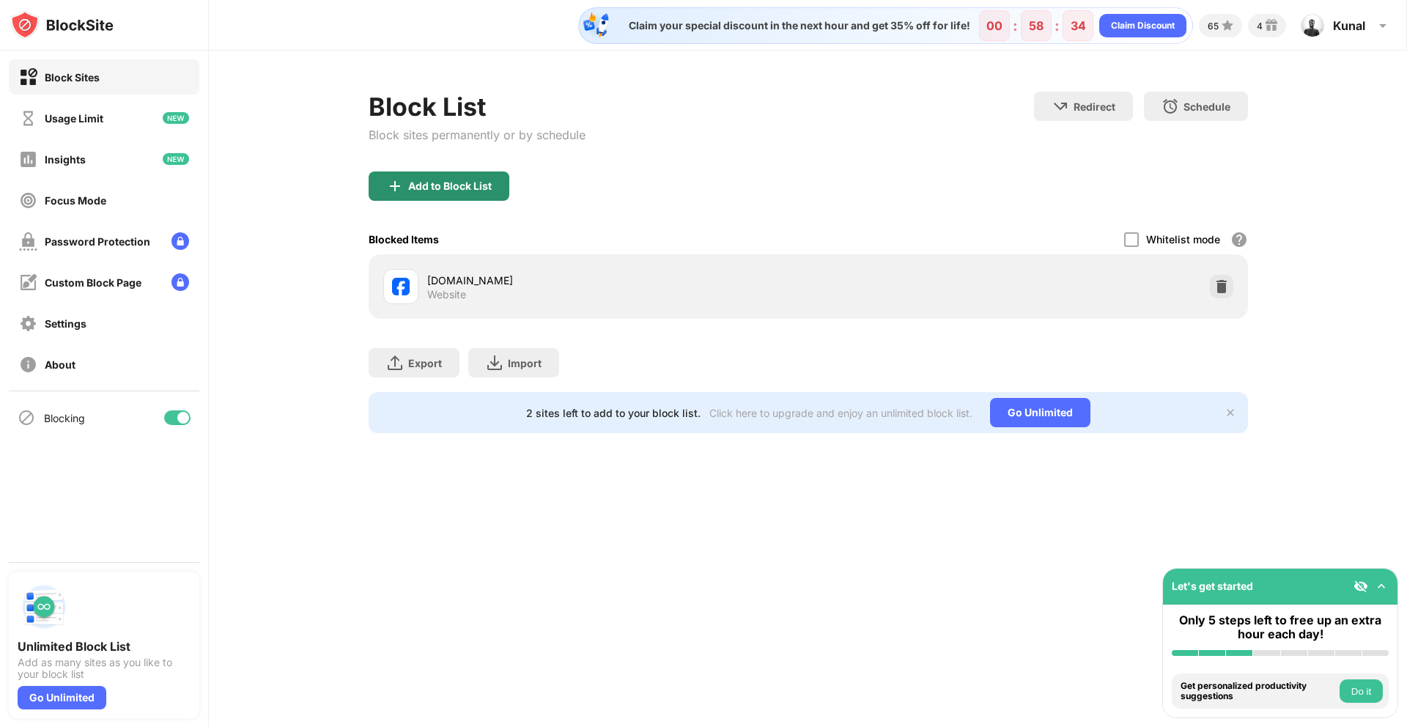
click at [471, 180] on div "Add to Block List" at bounding box center [450, 186] width 84 height 12
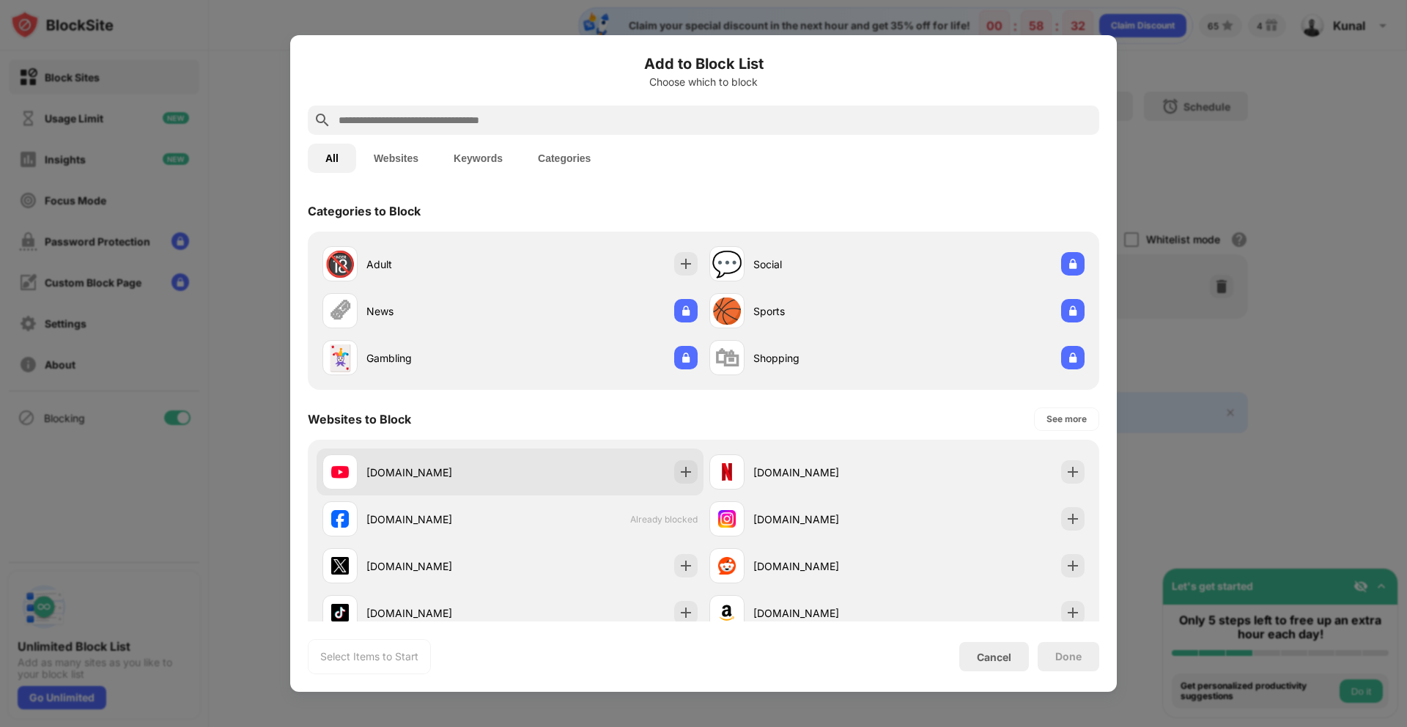
click at [667, 478] on div "[DOMAIN_NAME]" at bounding box center [510, 472] width 387 height 47
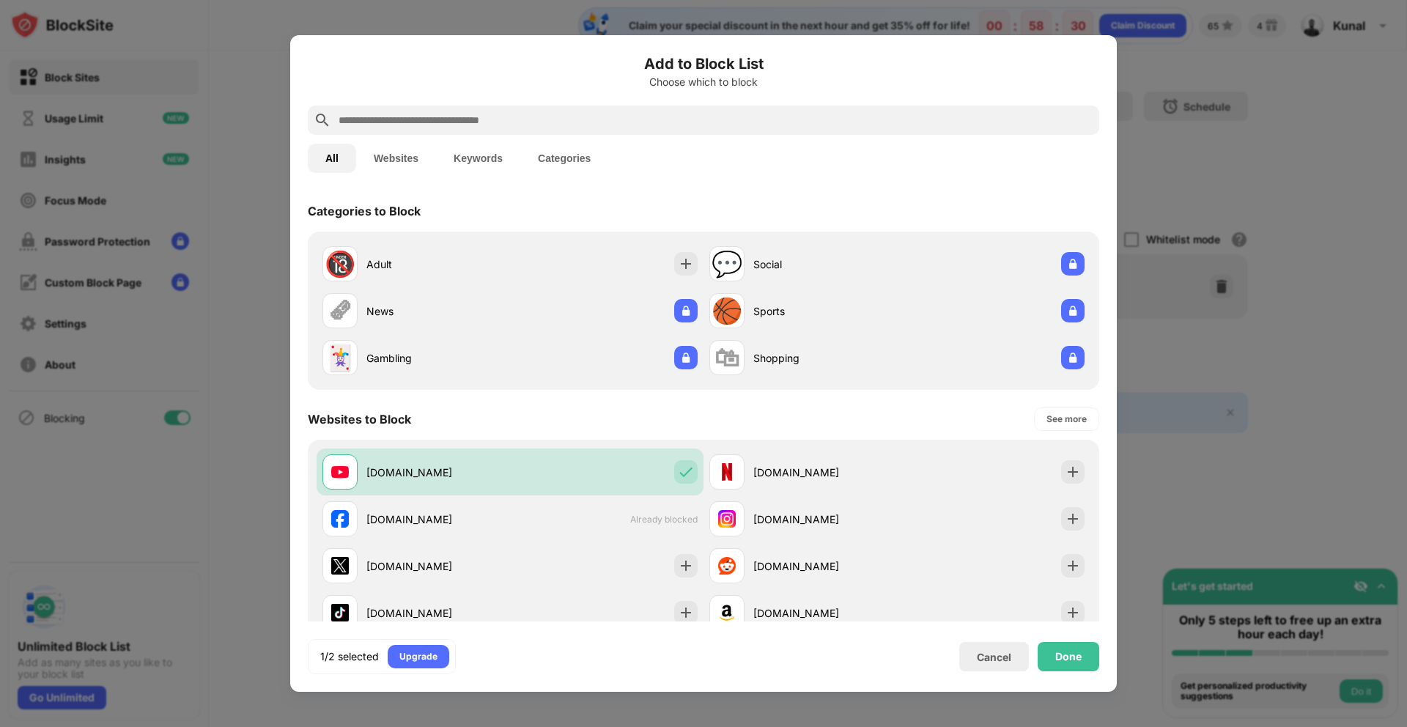
click at [469, 172] on button "Keywords" at bounding box center [478, 158] width 84 height 29
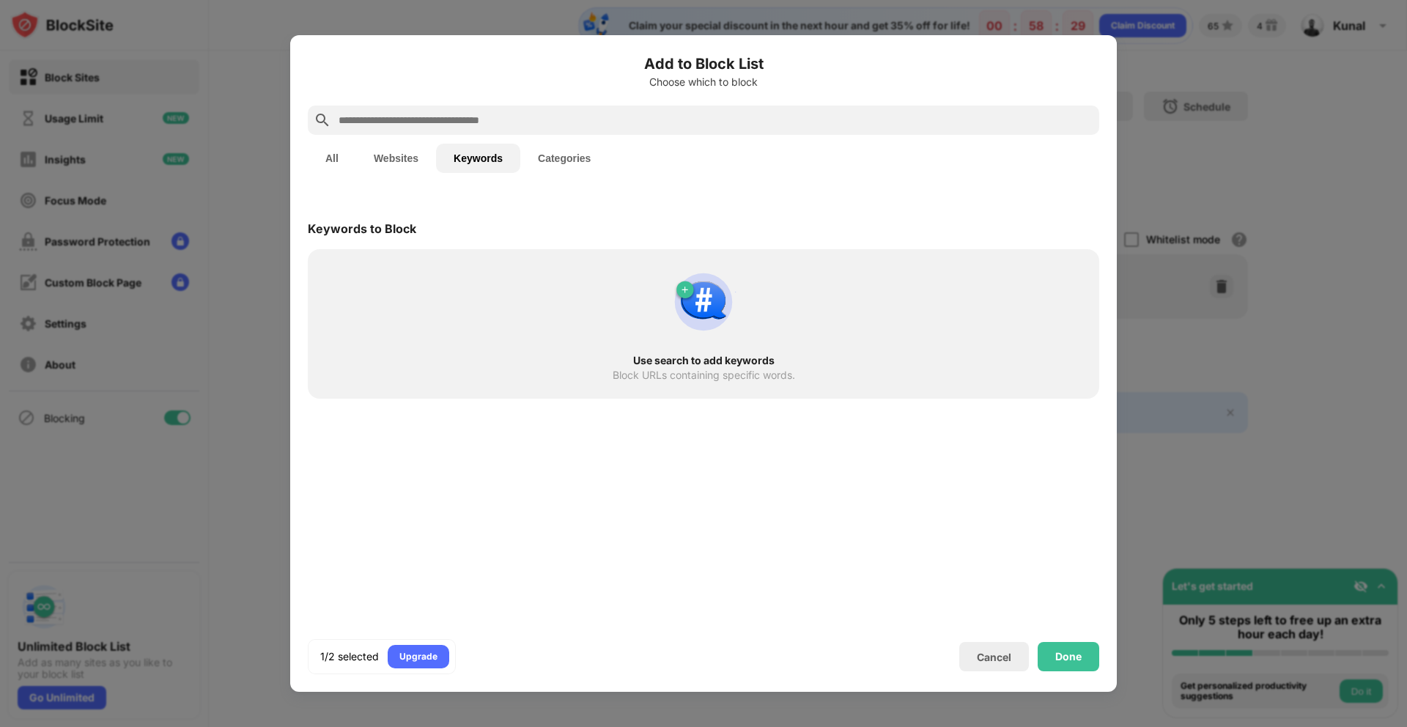
click at [413, 161] on button "Websites" at bounding box center [396, 158] width 80 height 29
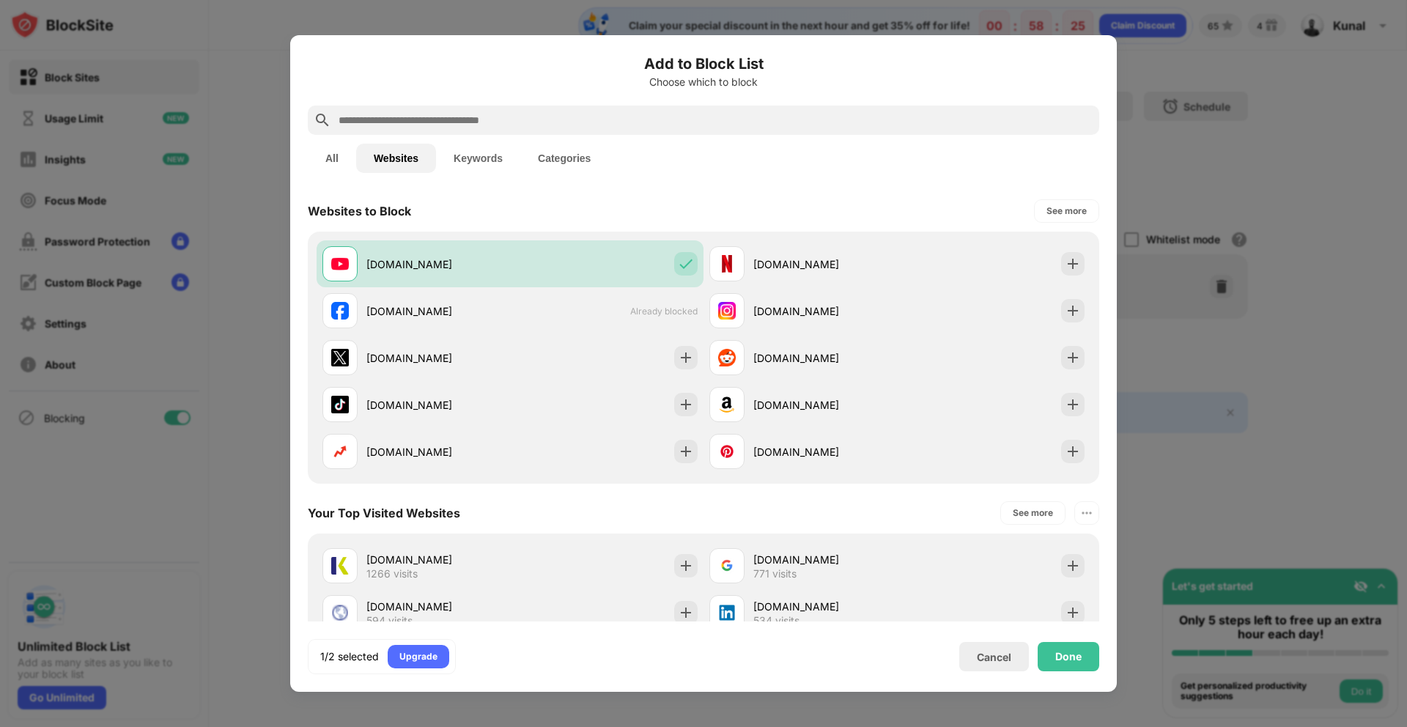
scroll to position [164, 0]
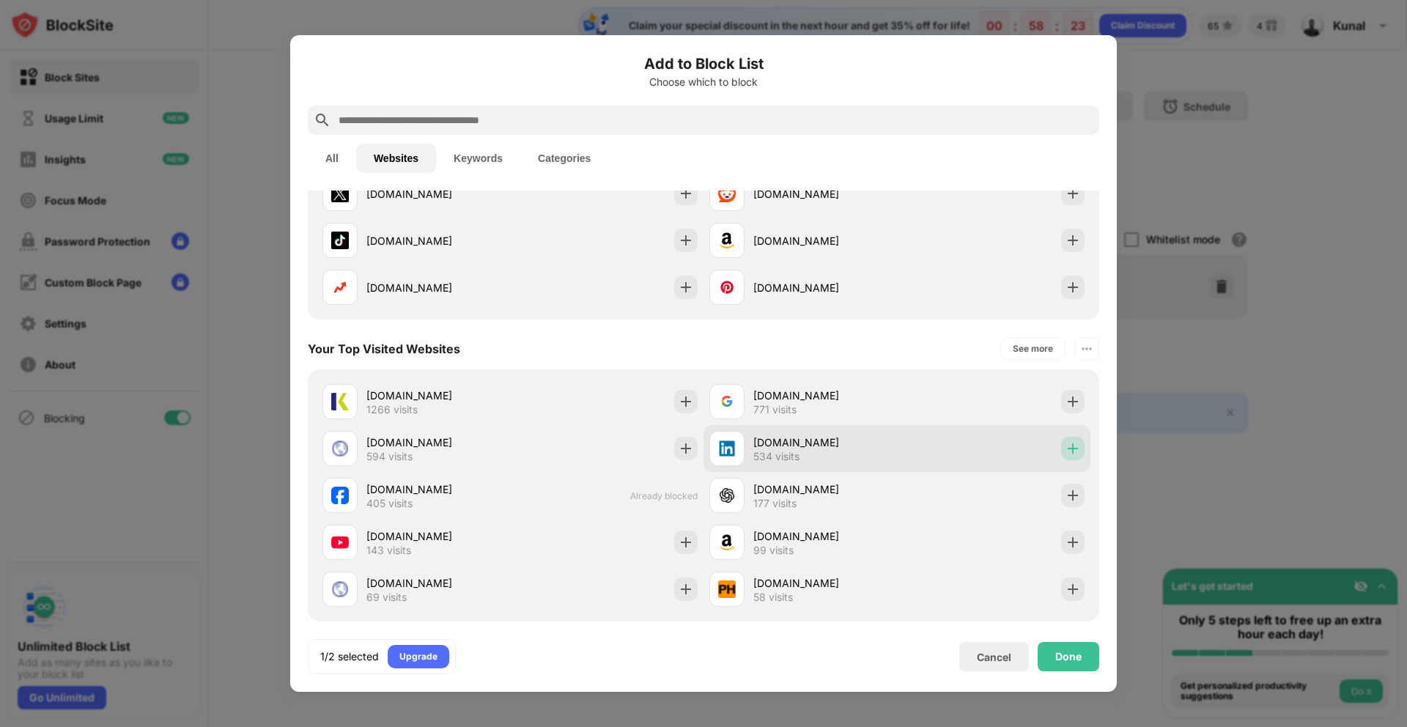
click at [1066, 451] on img at bounding box center [1073, 448] width 15 height 15
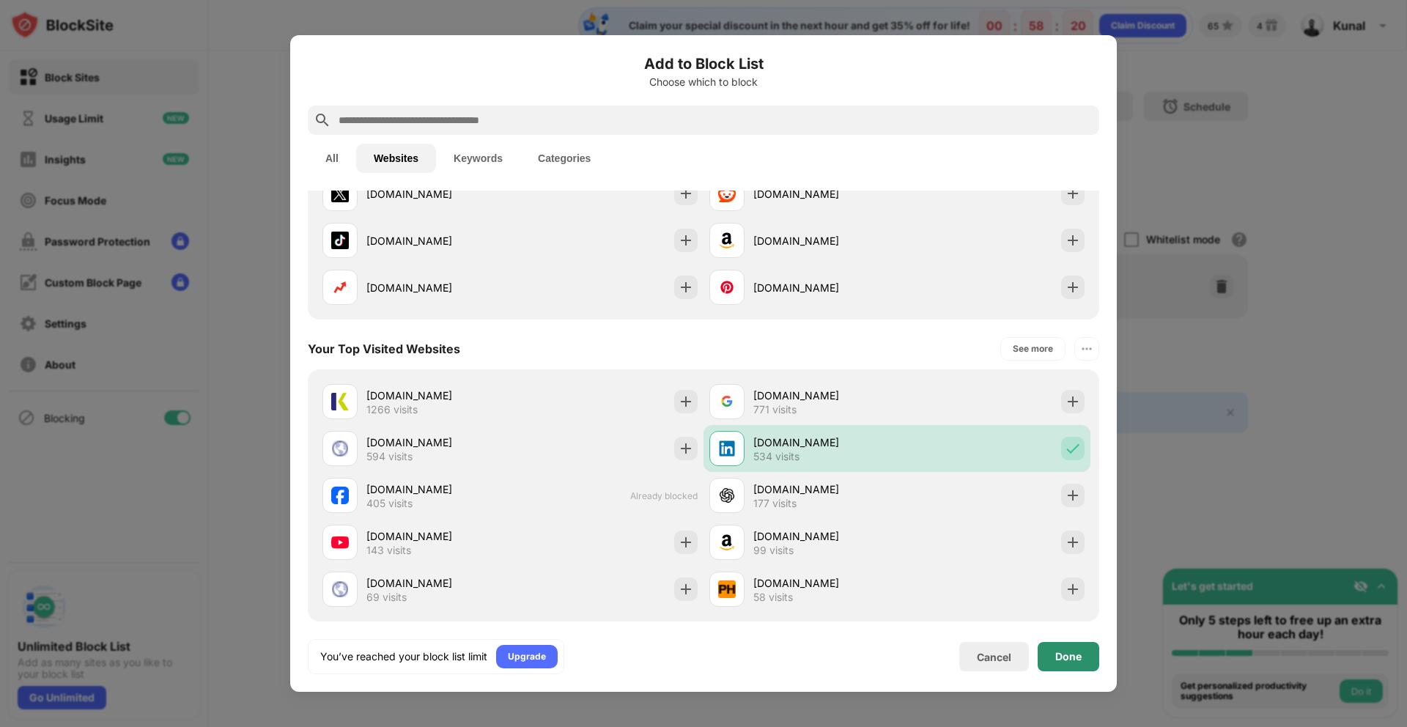
click at [1086, 663] on div "Done" at bounding box center [1069, 656] width 62 height 29
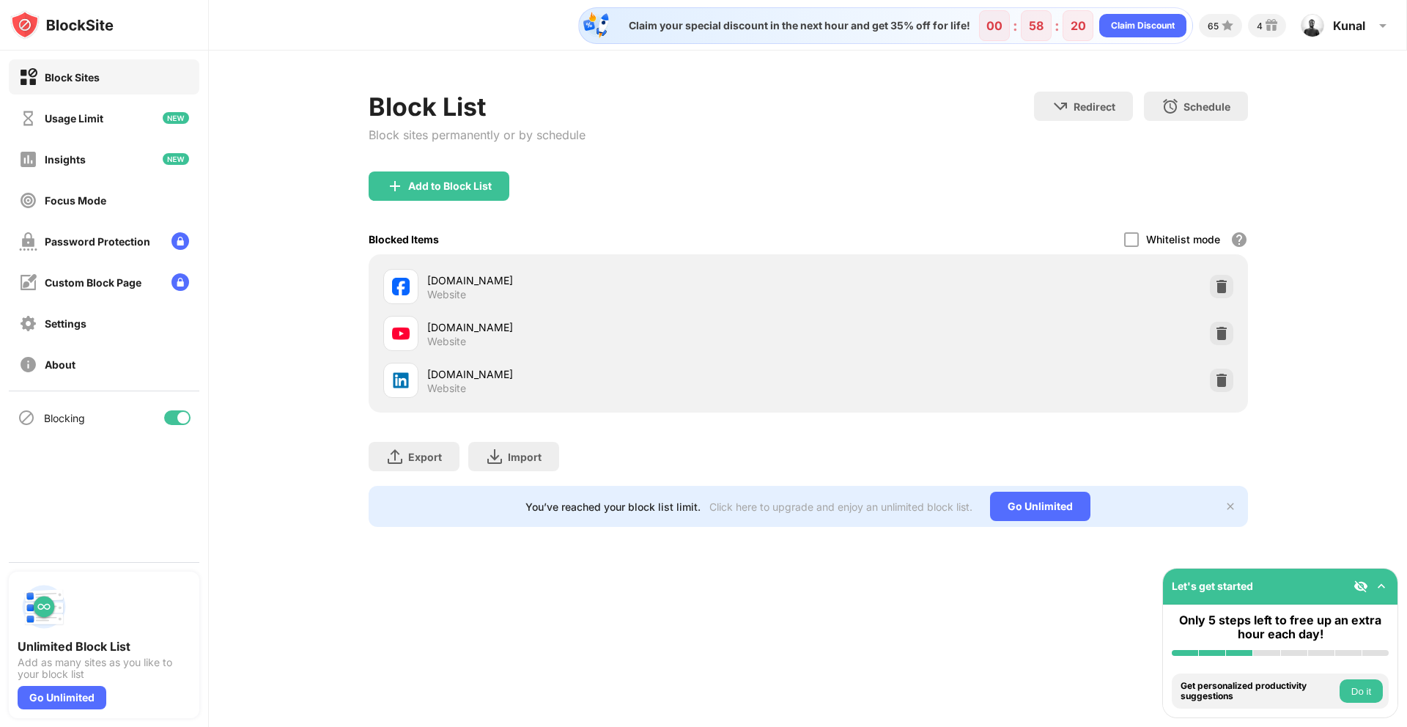
scroll to position [188, 0]
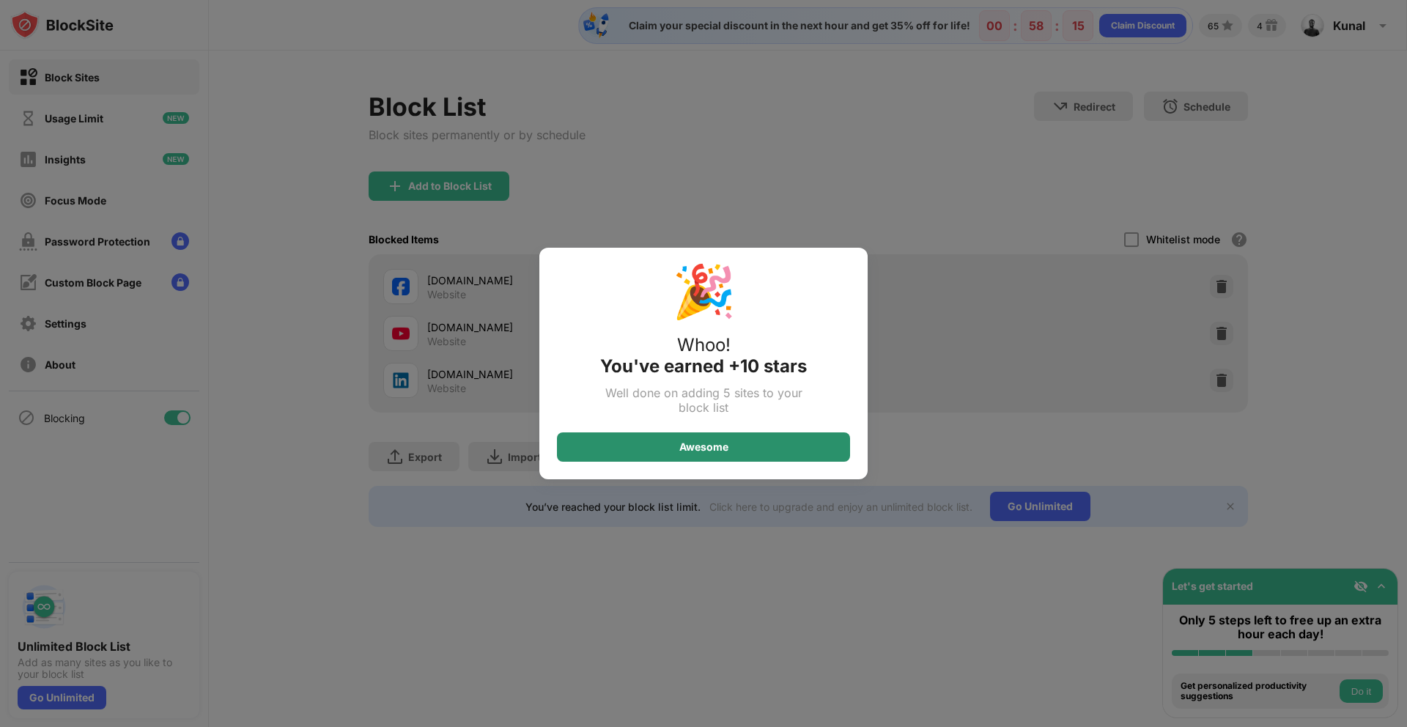
click at [805, 444] on div "Awesome" at bounding box center [703, 446] width 293 height 29
